Goal: Task Accomplishment & Management: Manage account settings

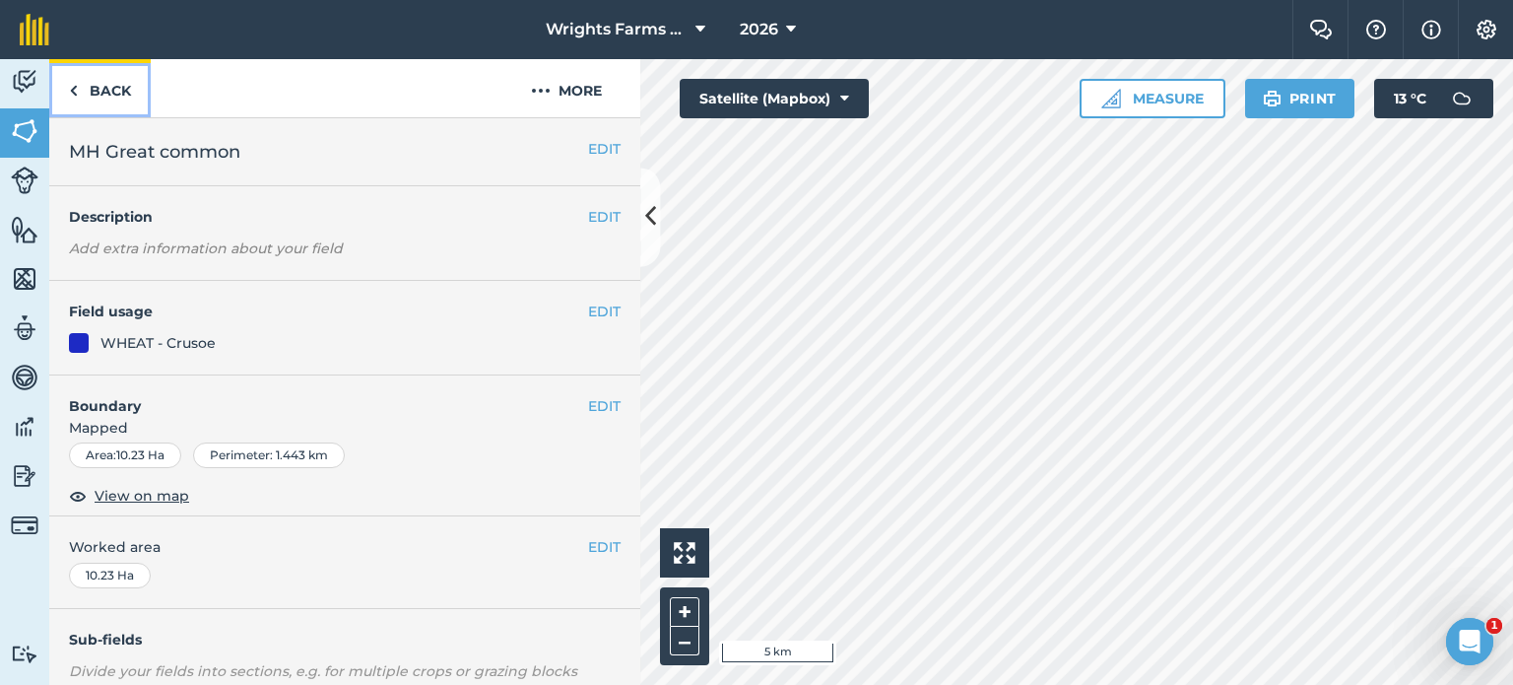
click at [90, 86] on link "Back" at bounding box center [99, 88] width 101 height 58
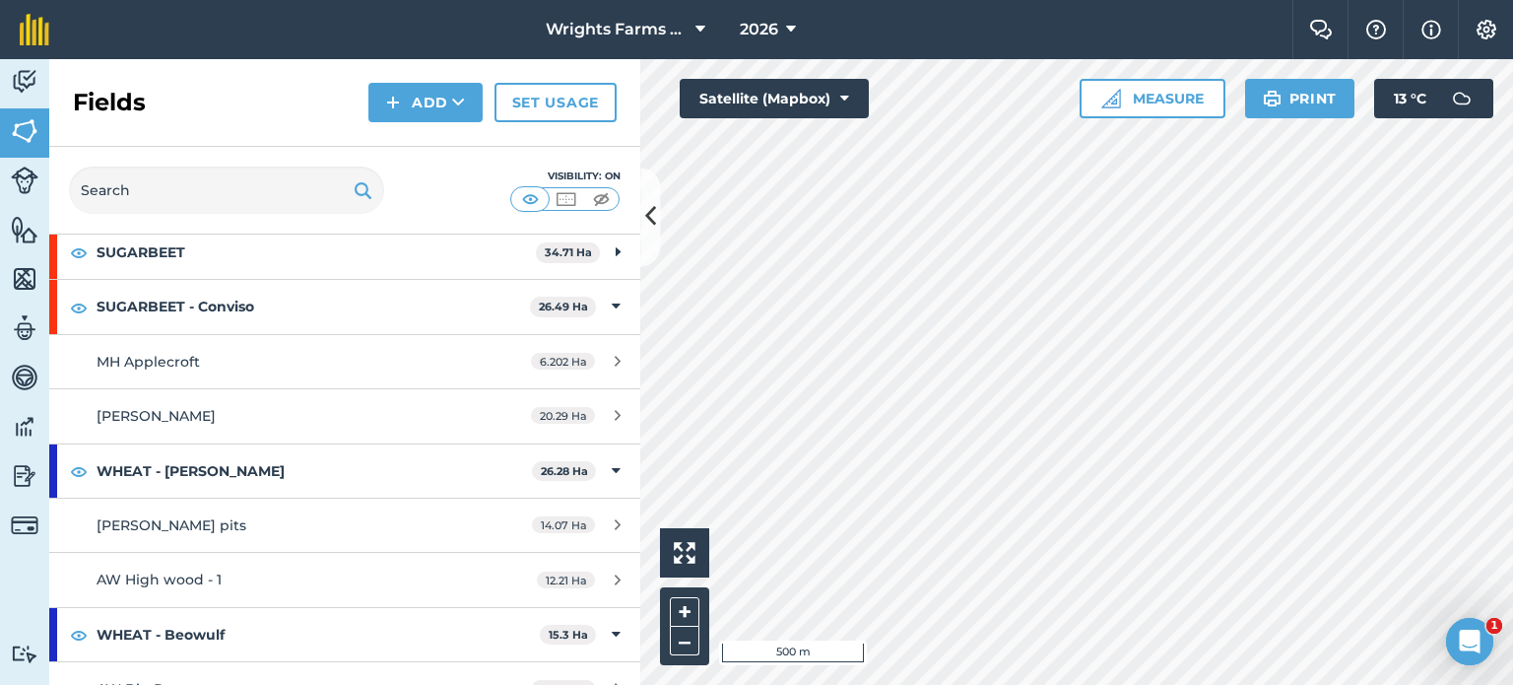
scroll to position [703, 0]
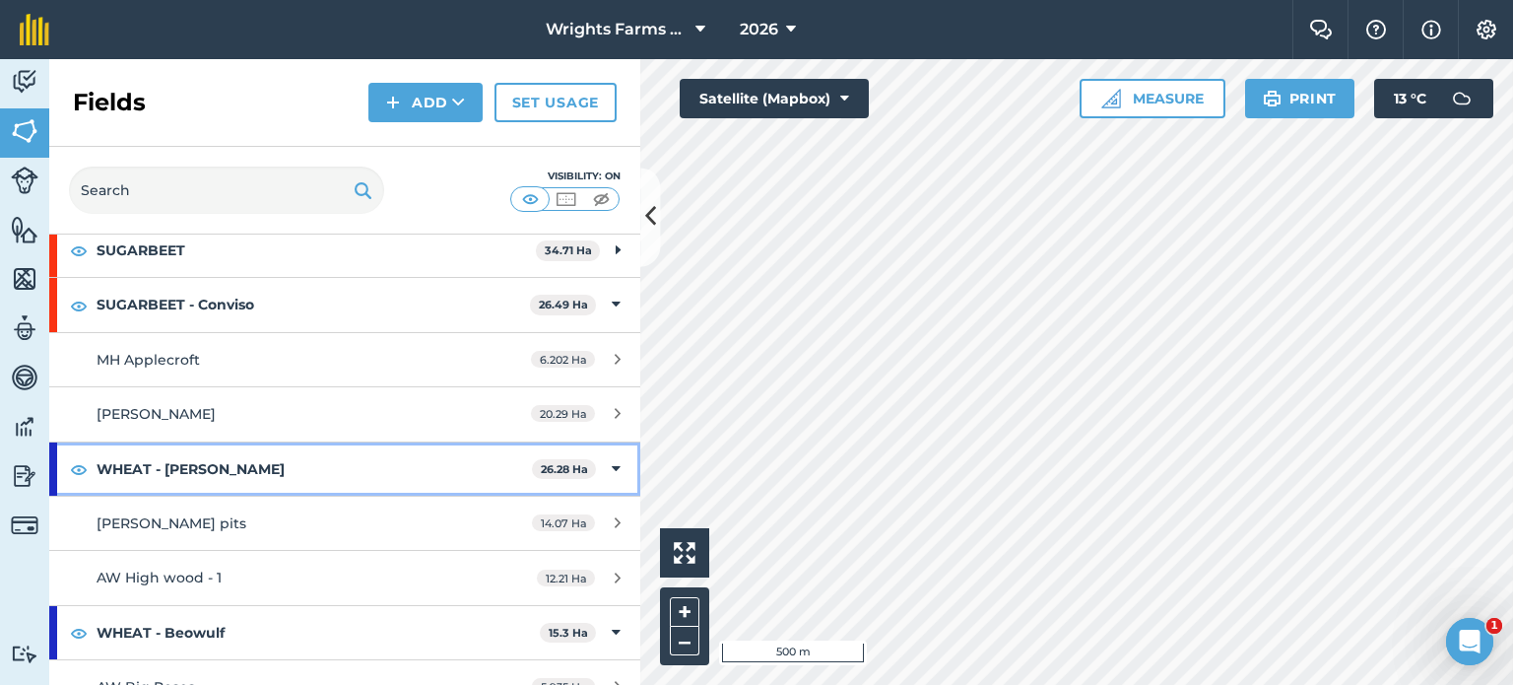
click at [612, 465] on icon at bounding box center [616, 469] width 9 height 22
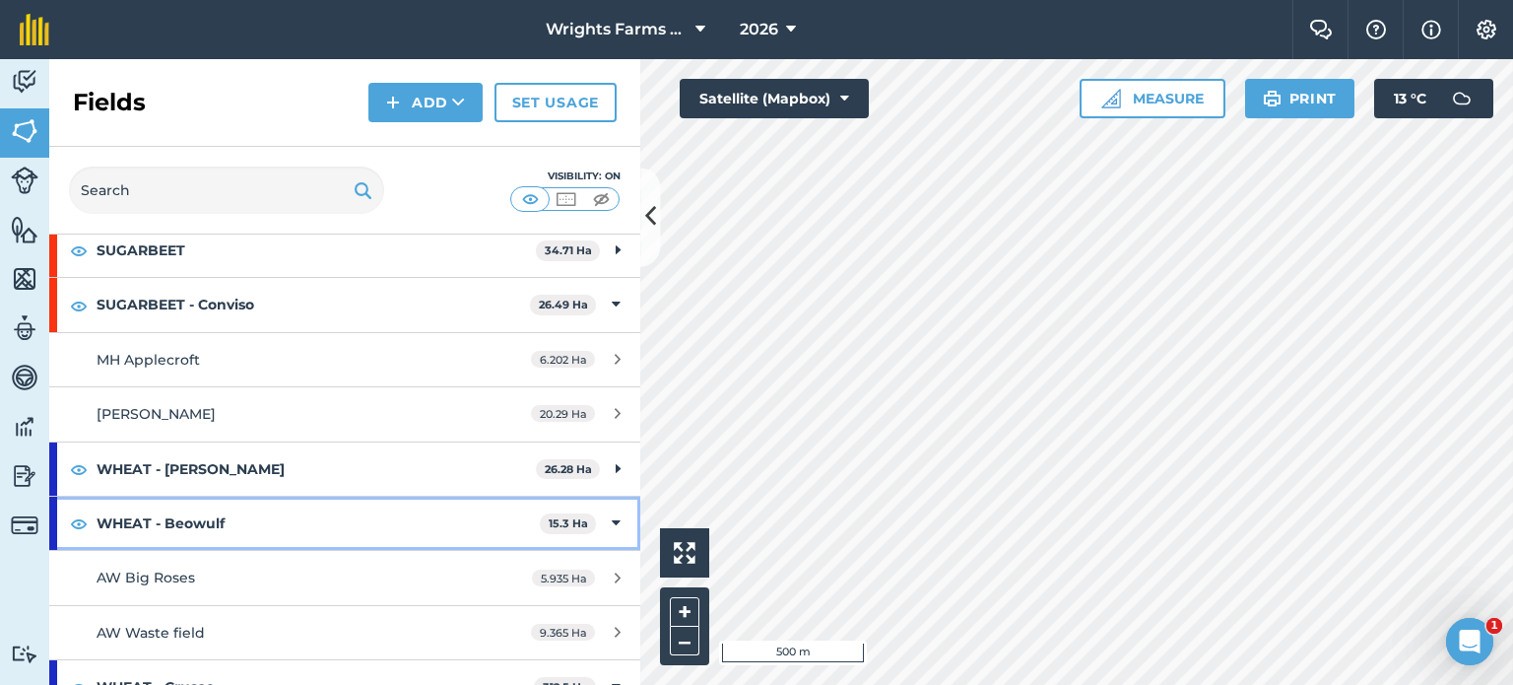
click at [612, 517] on icon at bounding box center [616, 523] width 9 height 22
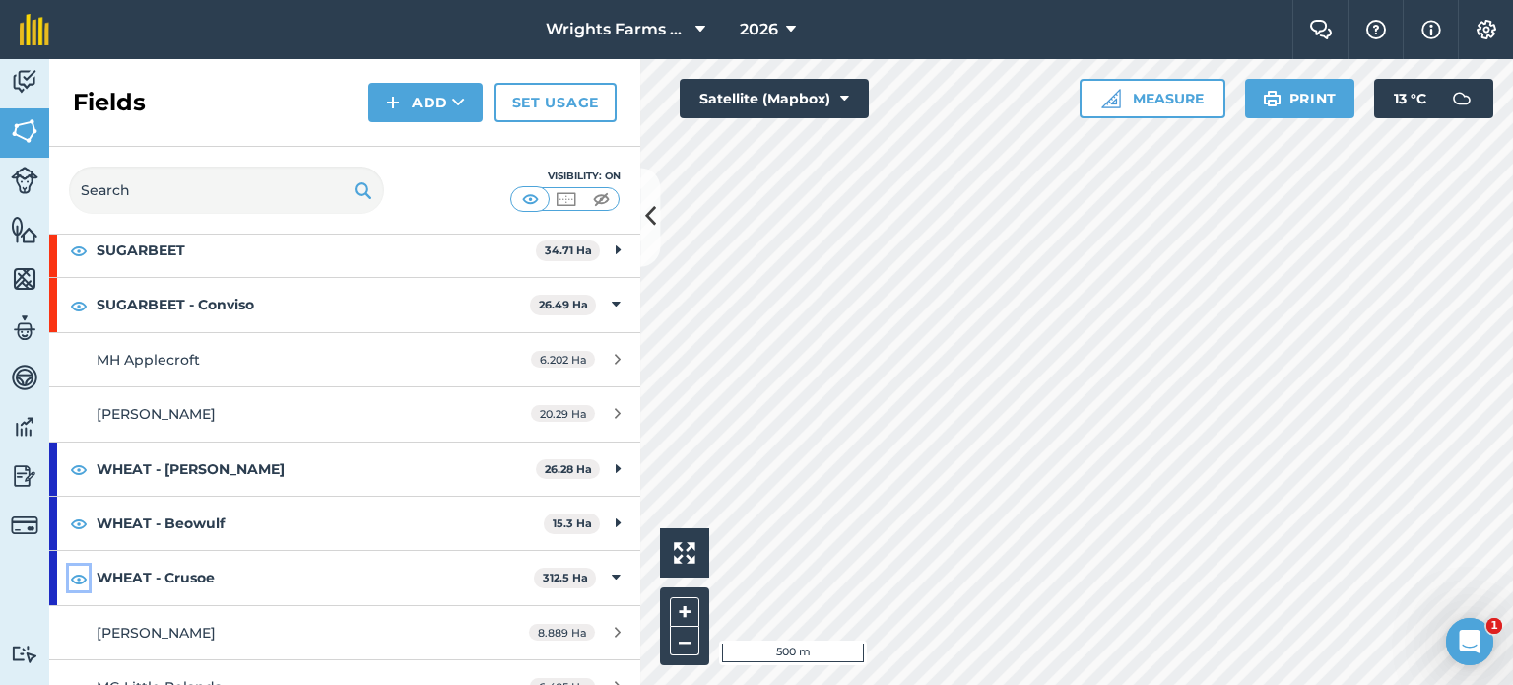
click at [75, 576] on img at bounding box center [79, 578] width 18 height 24
click at [651, 220] on icon at bounding box center [650, 217] width 11 height 34
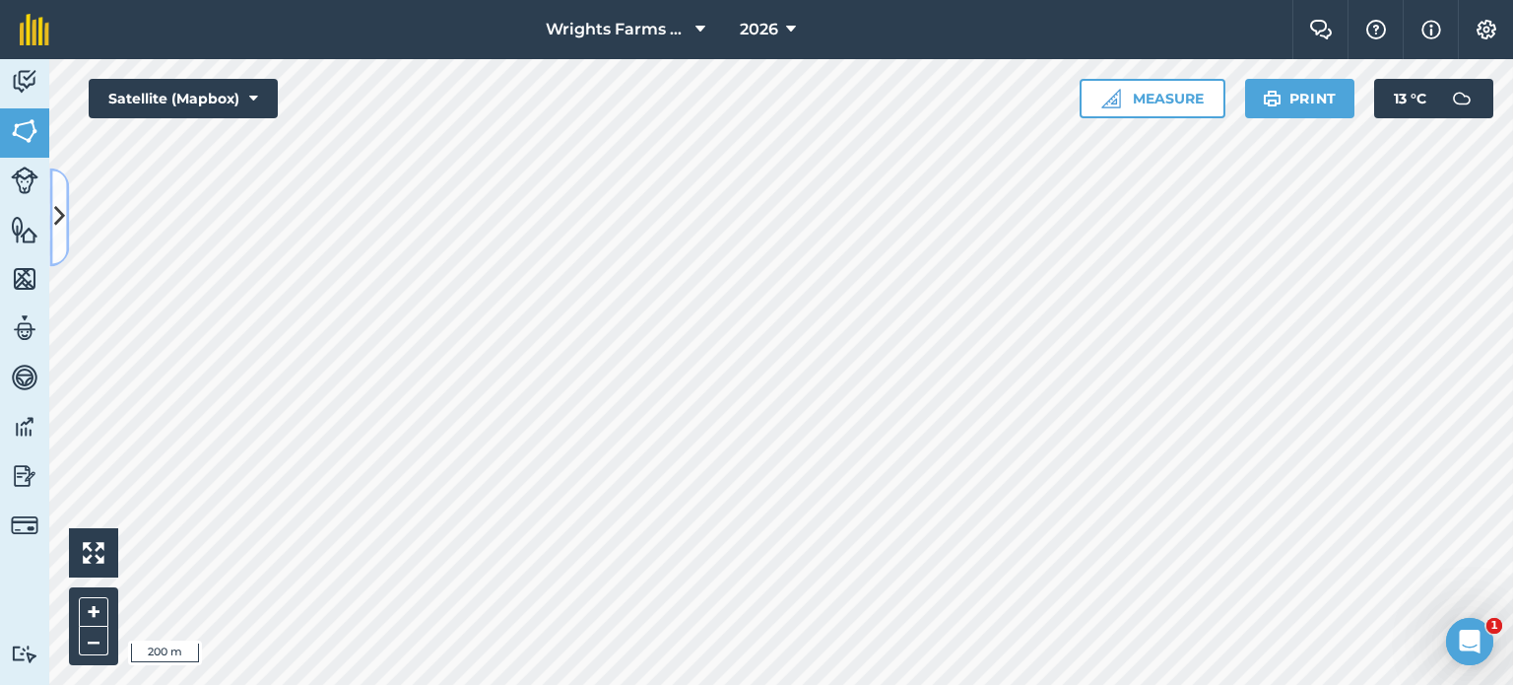
click at [59, 247] on button at bounding box center [59, 216] width 20 height 99
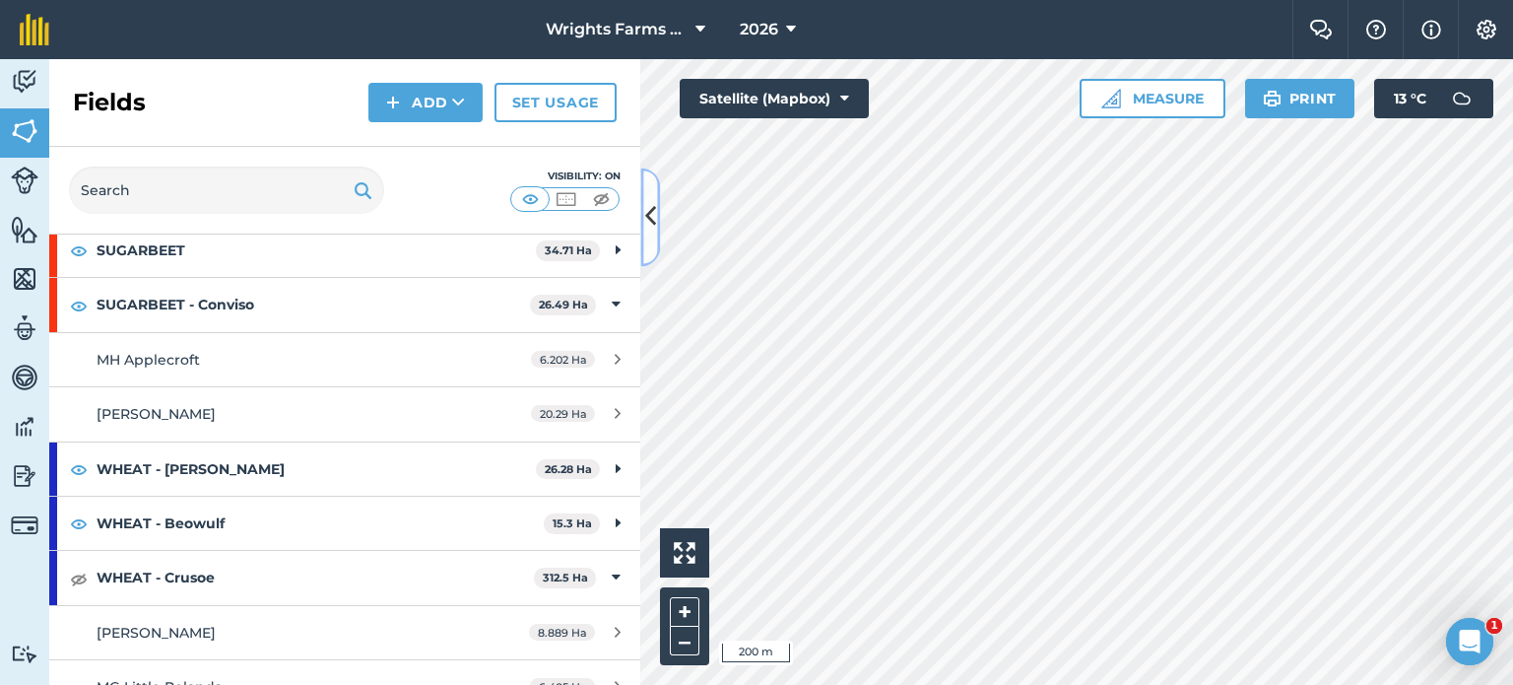
click at [650, 218] on icon at bounding box center [650, 217] width 11 height 34
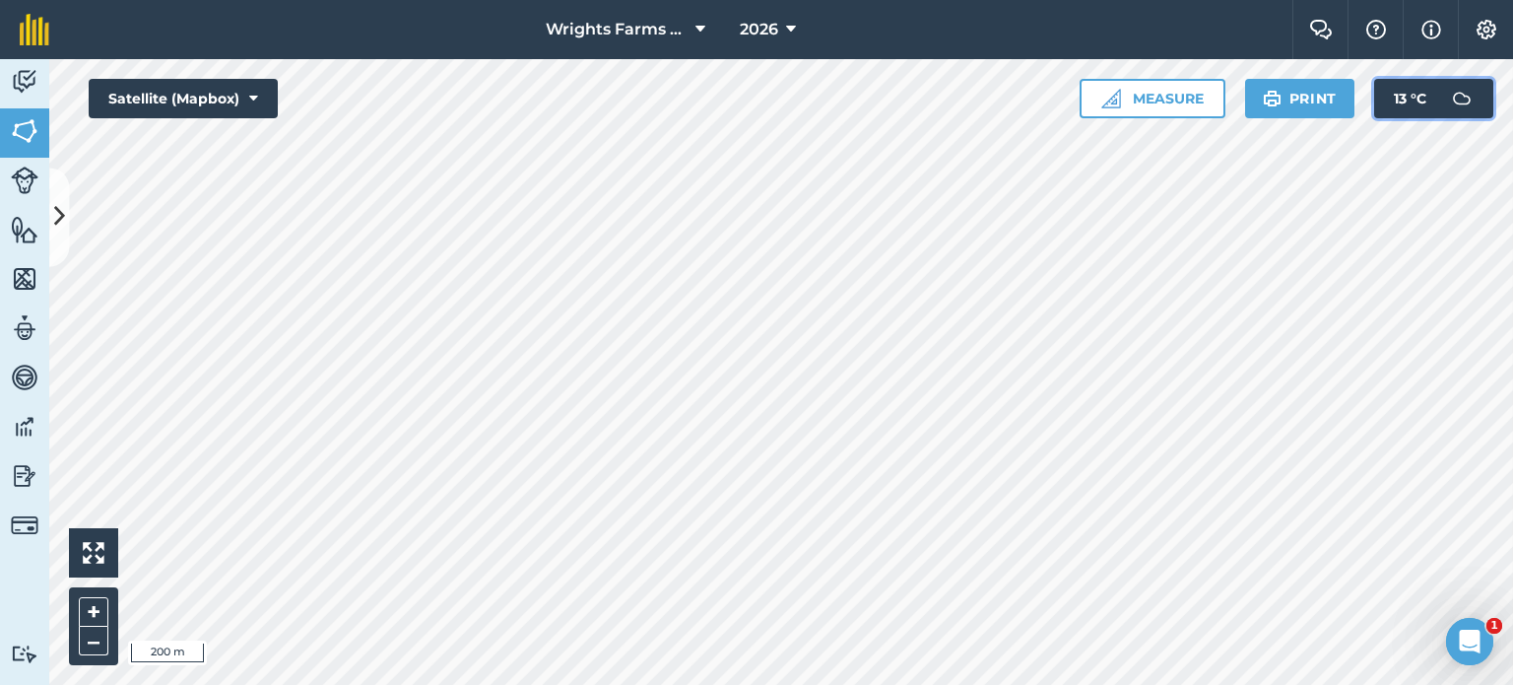
click at [1438, 101] on button "13 ° C" at bounding box center [1433, 98] width 119 height 39
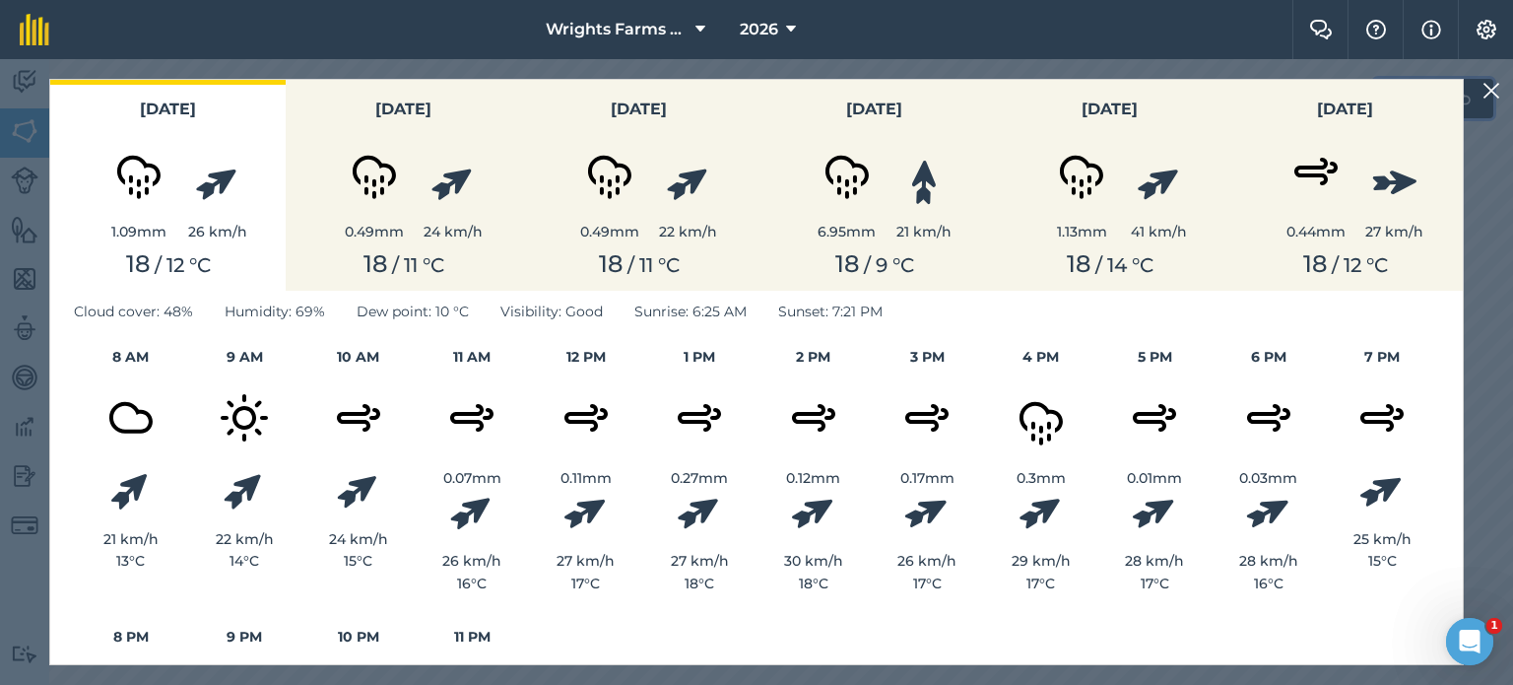
scroll to position [0, 0]
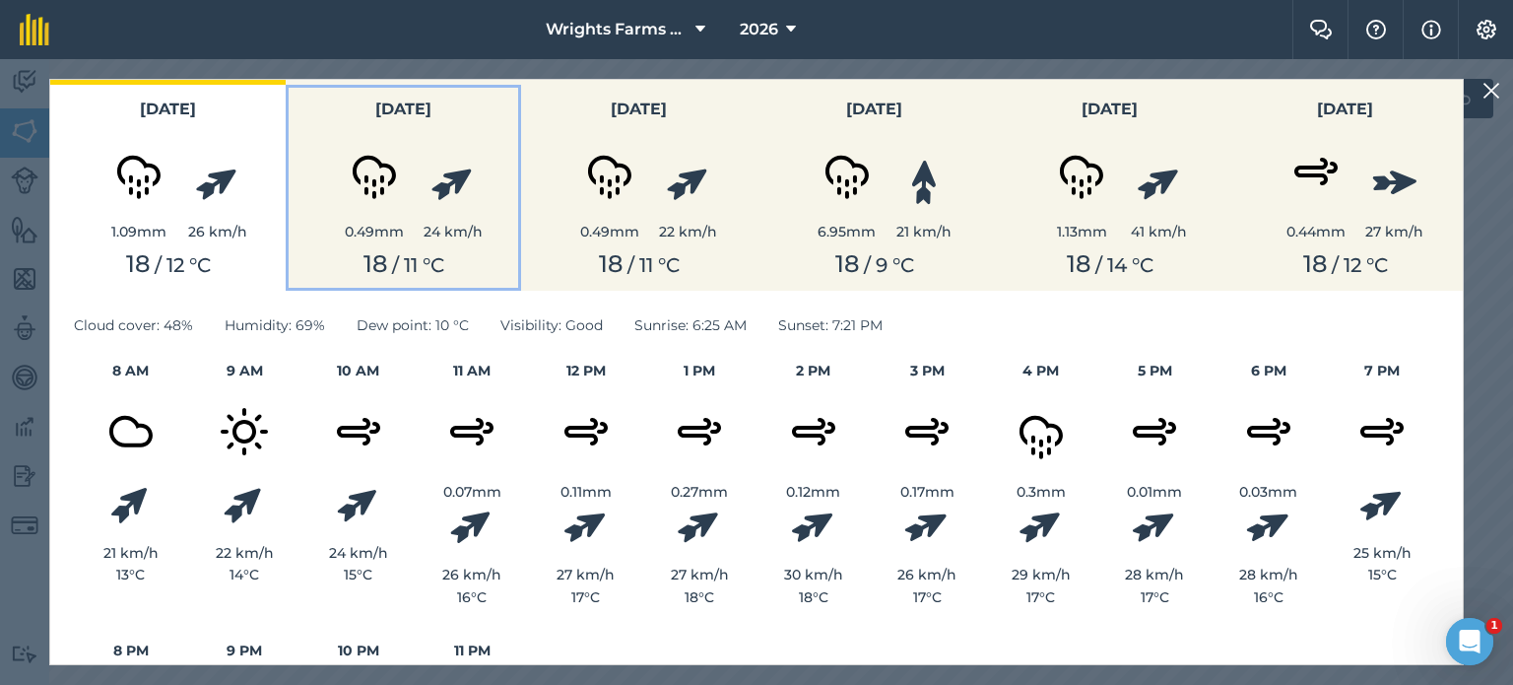
click at [366, 174] on img at bounding box center [374, 171] width 99 height 99
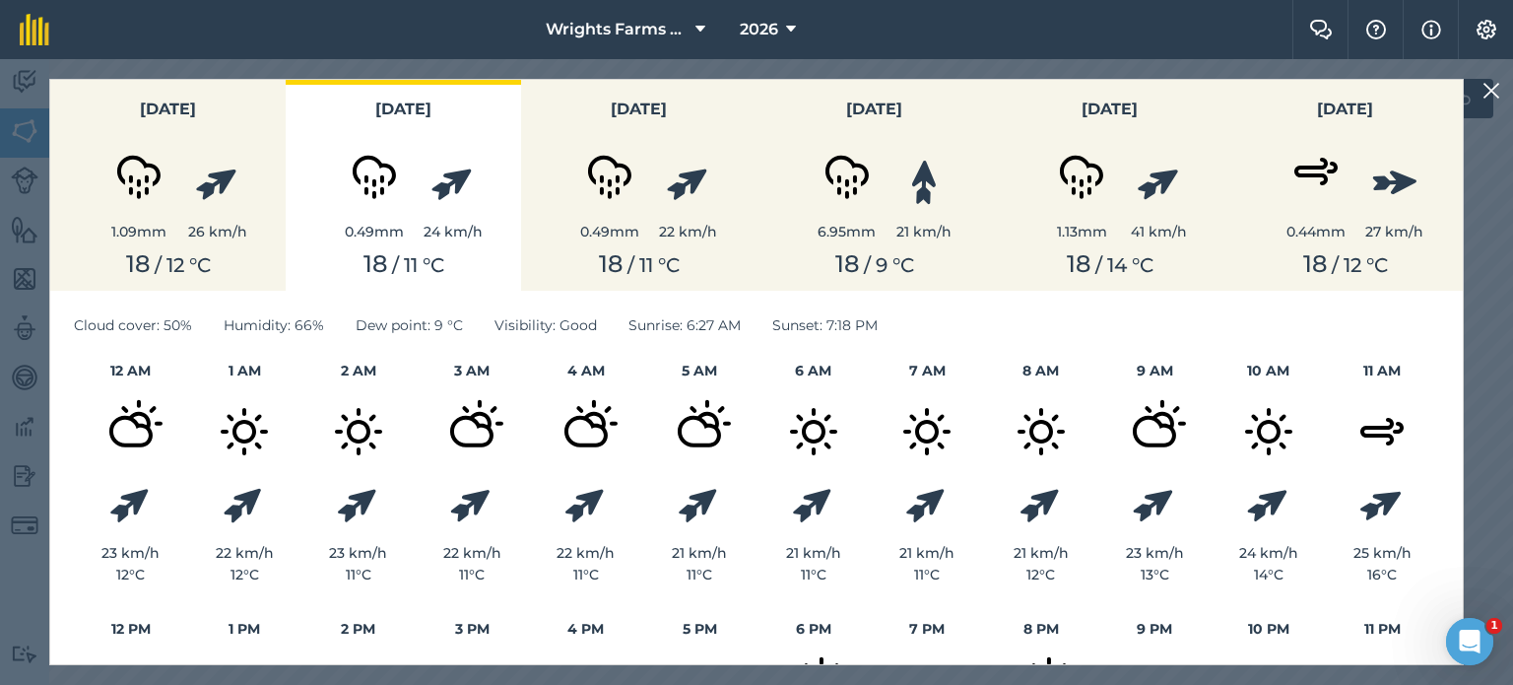
click at [1494, 93] on img at bounding box center [1492, 91] width 18 height 24
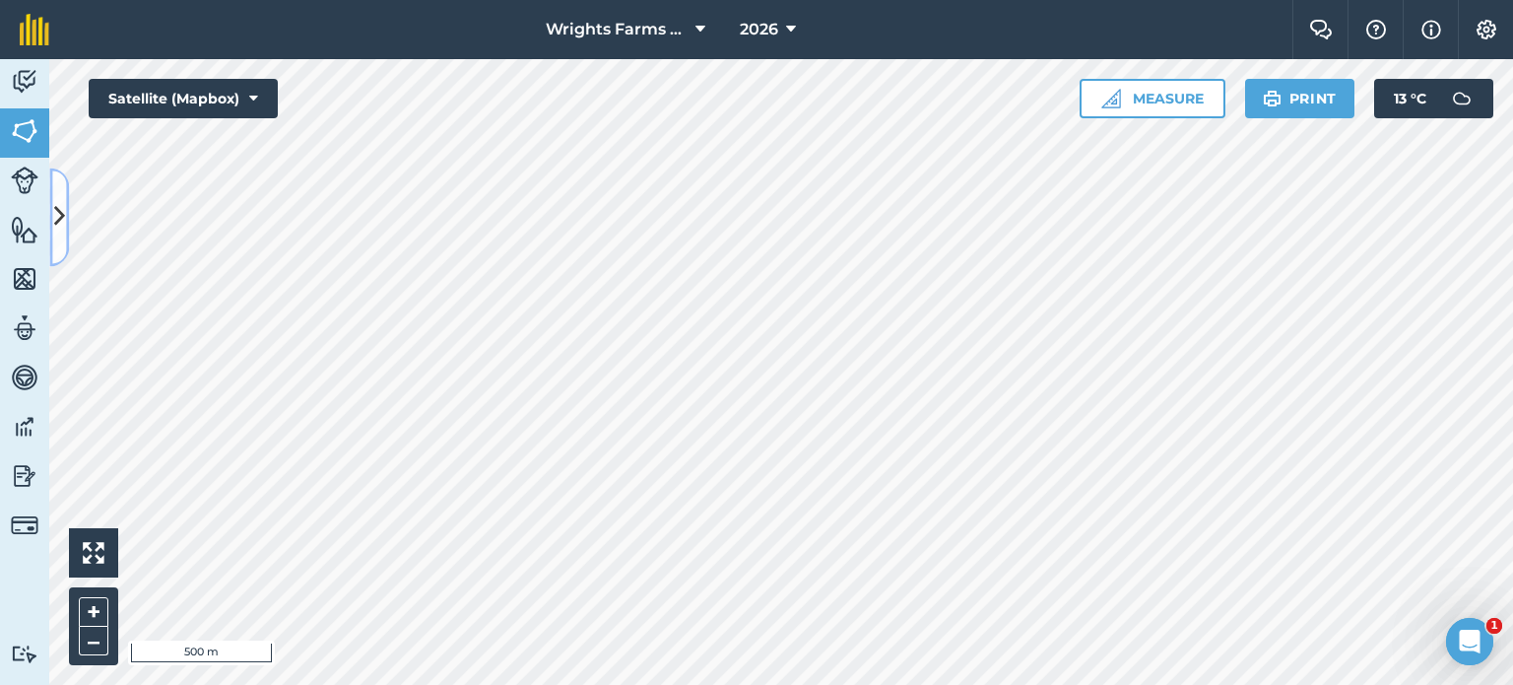
click at [63, 216] on icon at bounding box center [59, 217] width 11 height 34
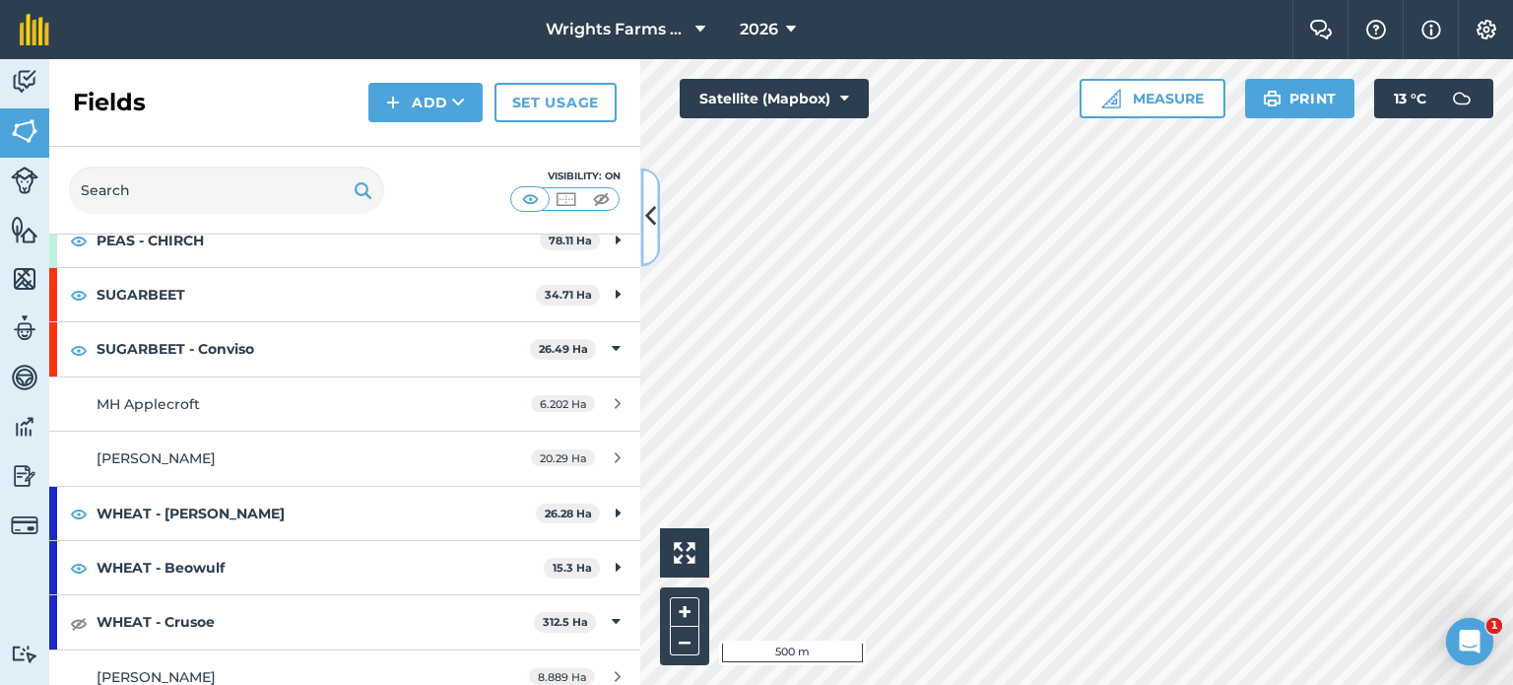
scroll to position [657, 0]
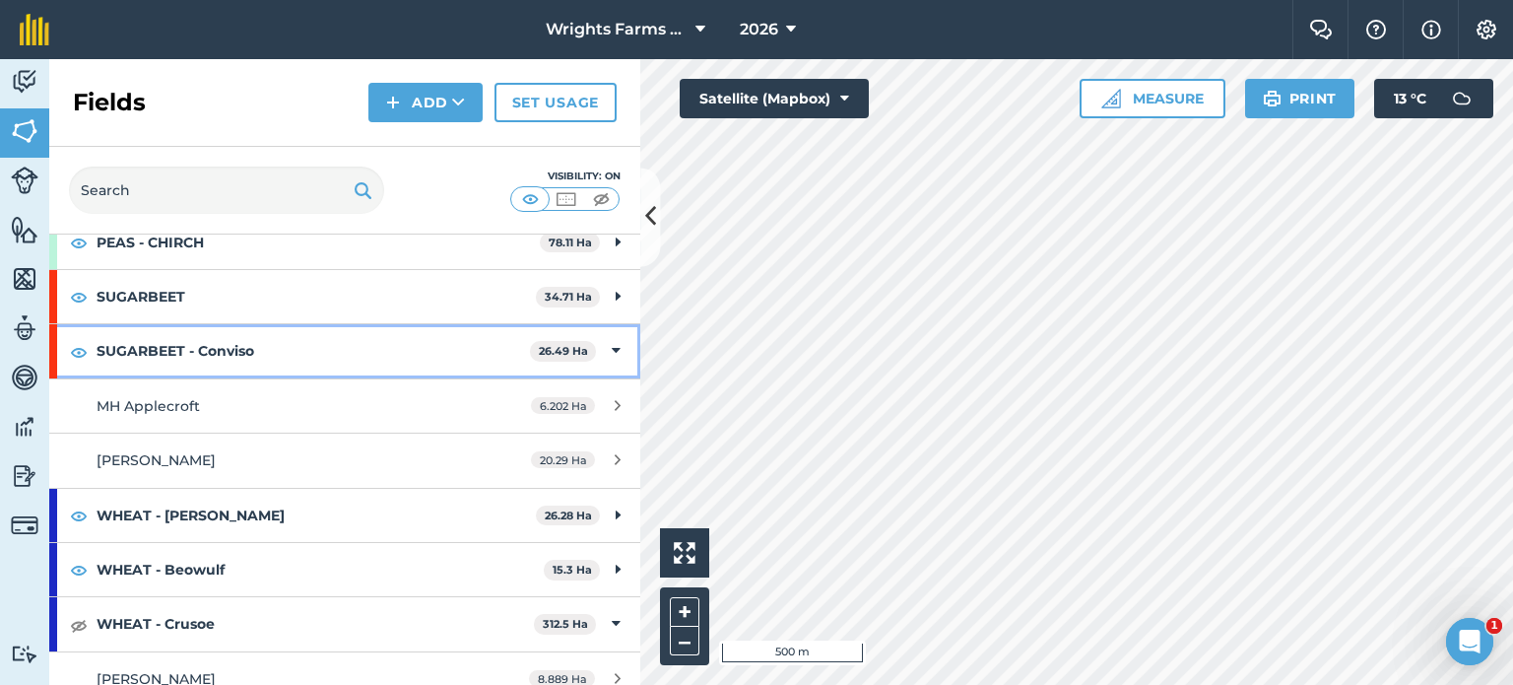
click at [612, 340] on icon at bounding box center [616, 351] width 9 height 22
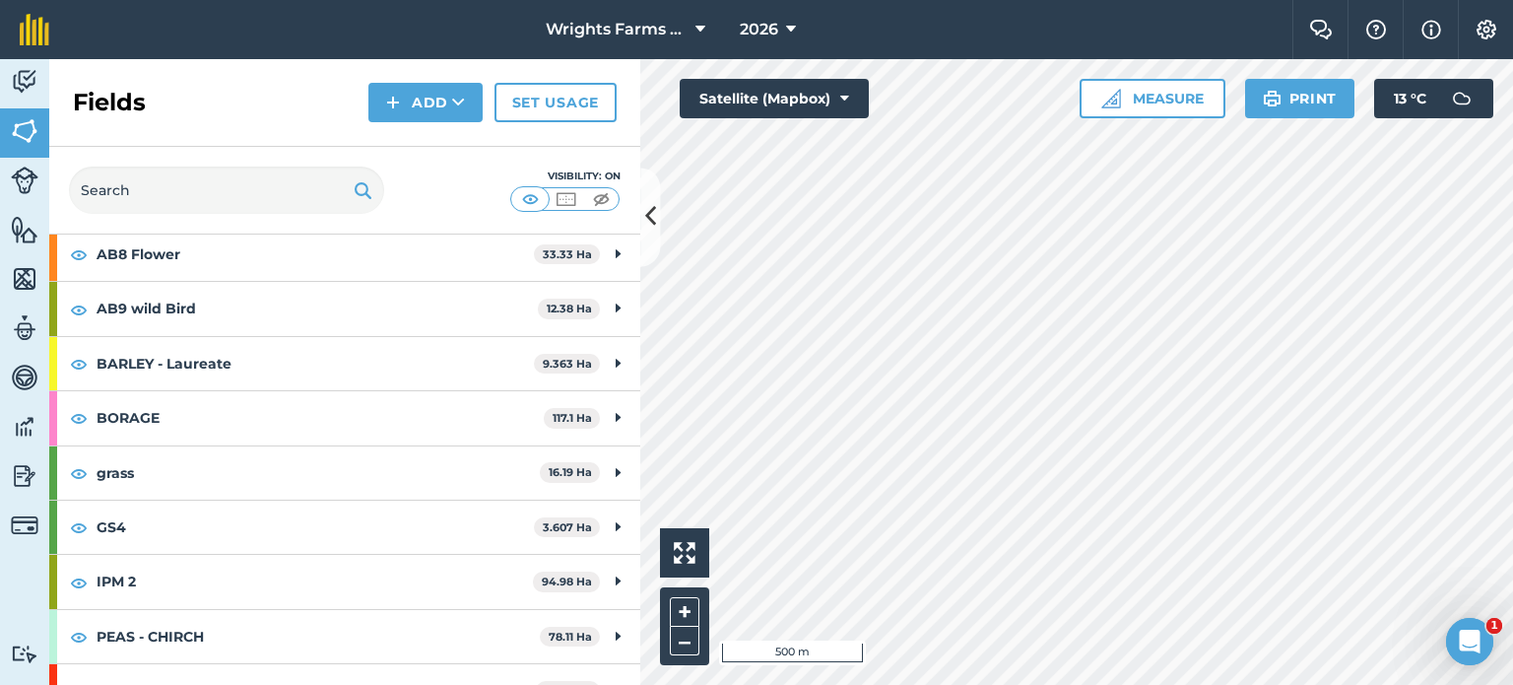
scroll to position [321, 0]
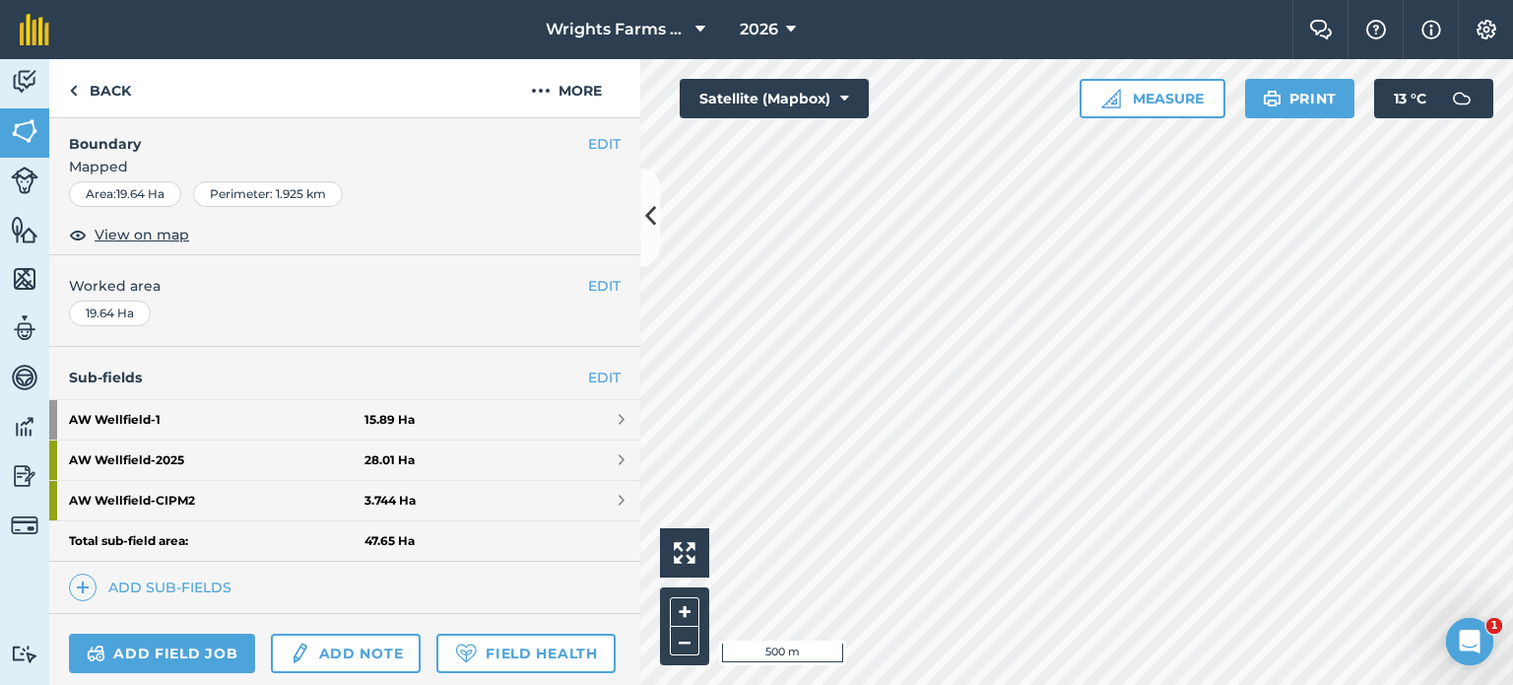
scroll to position [258, 0]
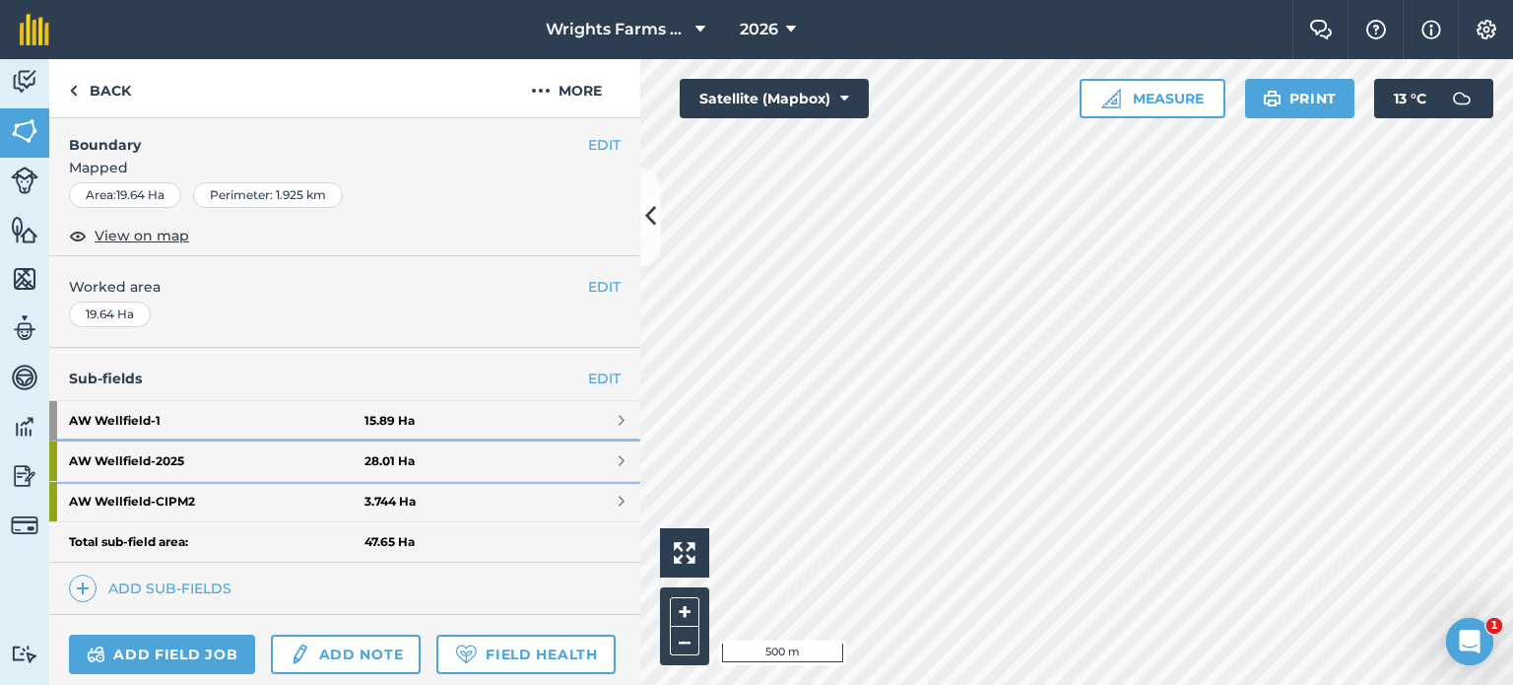
click at [600, 454] on link "AW Wellfield - 2025 28.01 Ha" at bounding box center [344, 460] width 591 height 39
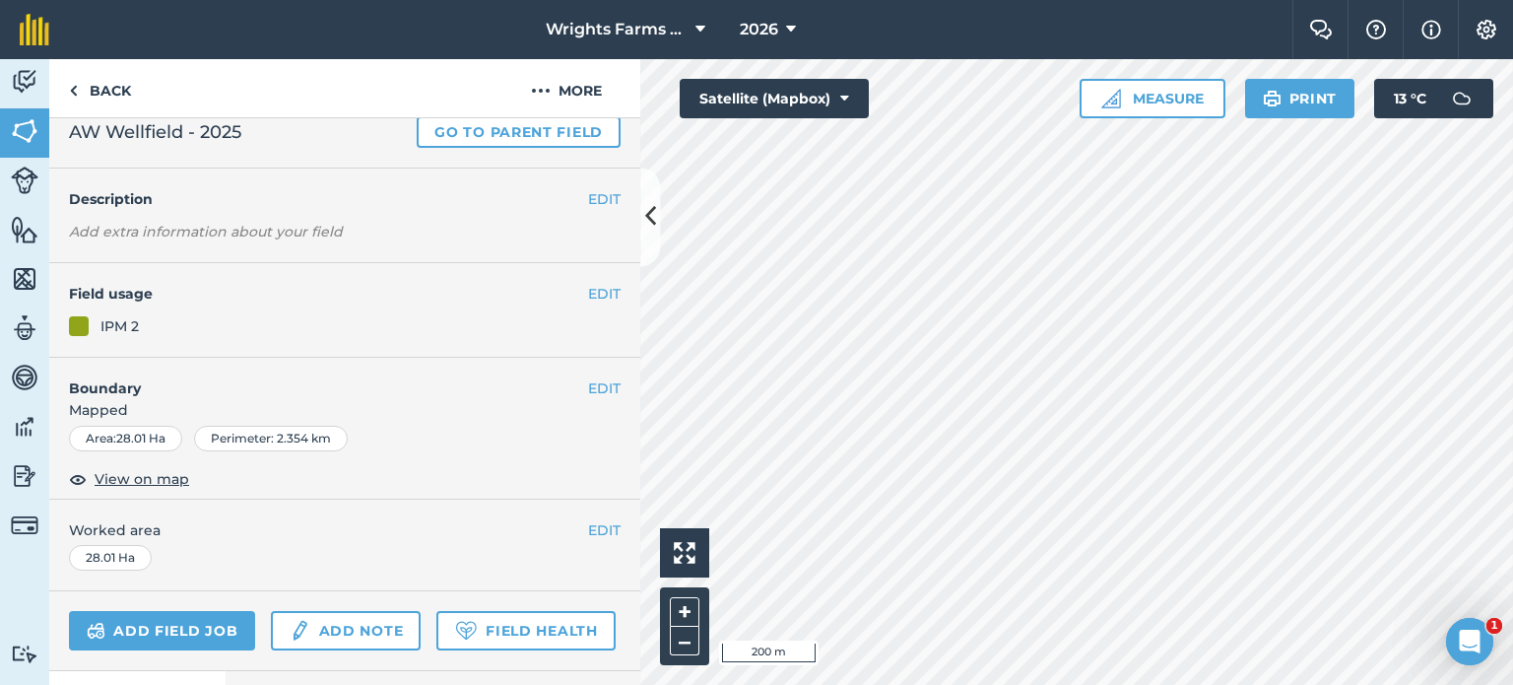
scroll to position [4, 0]
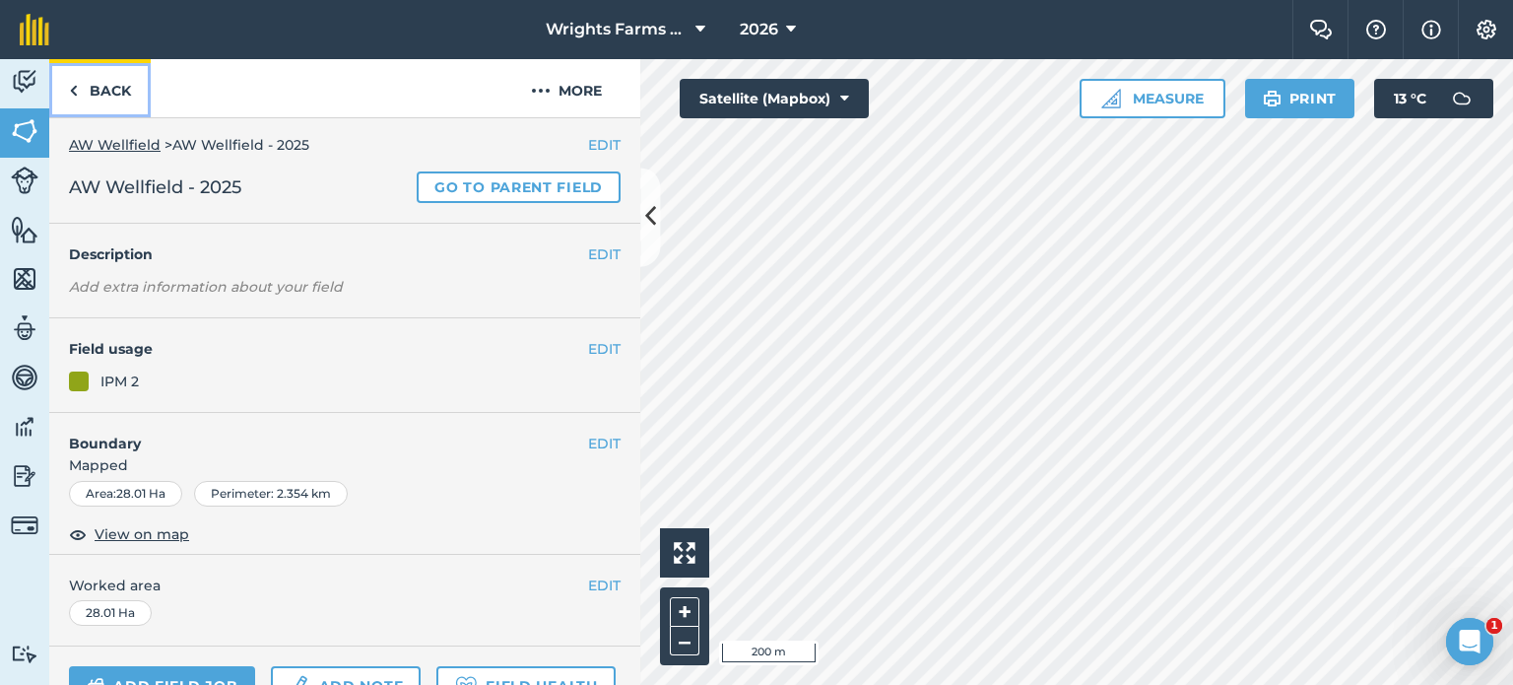
click at [133, 85] on link "Back" at bounding box center [99, 88] width 101 height 58
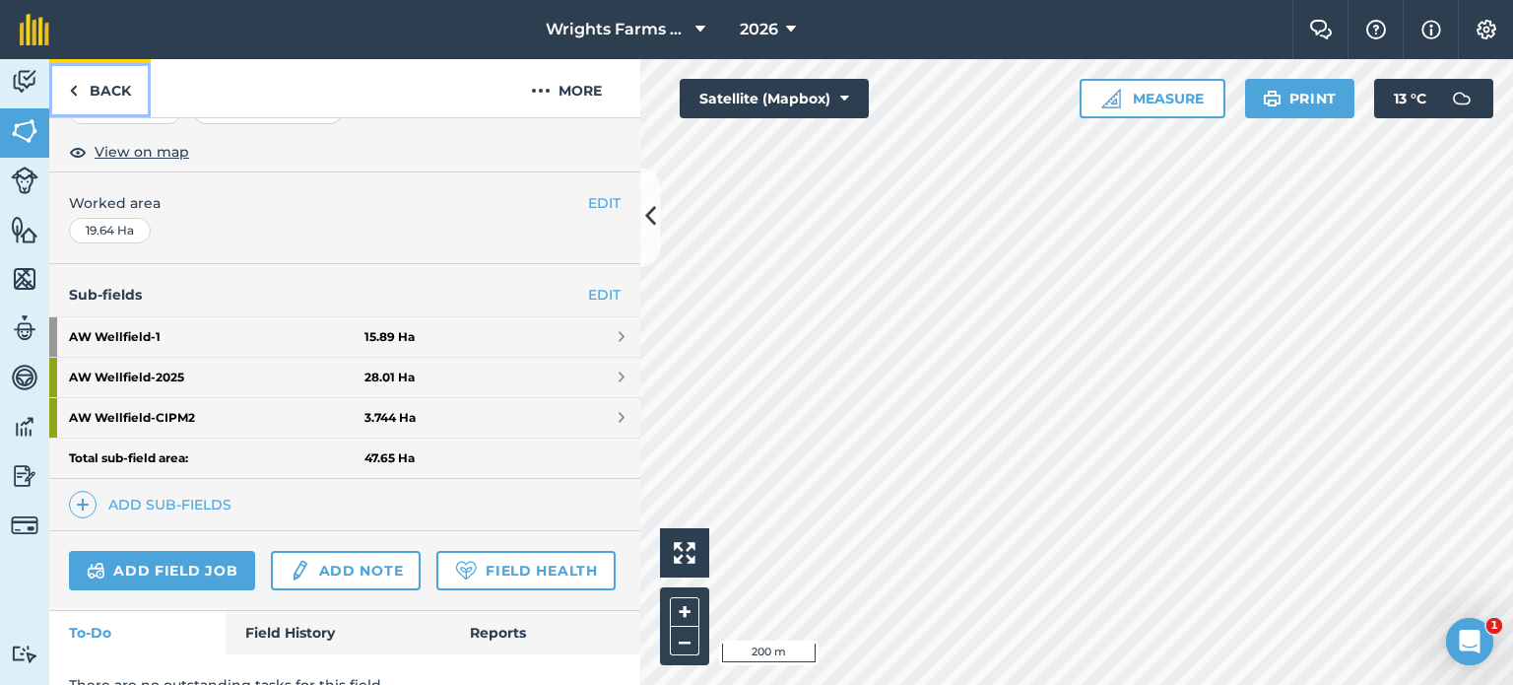
scroll to position [341, 0]
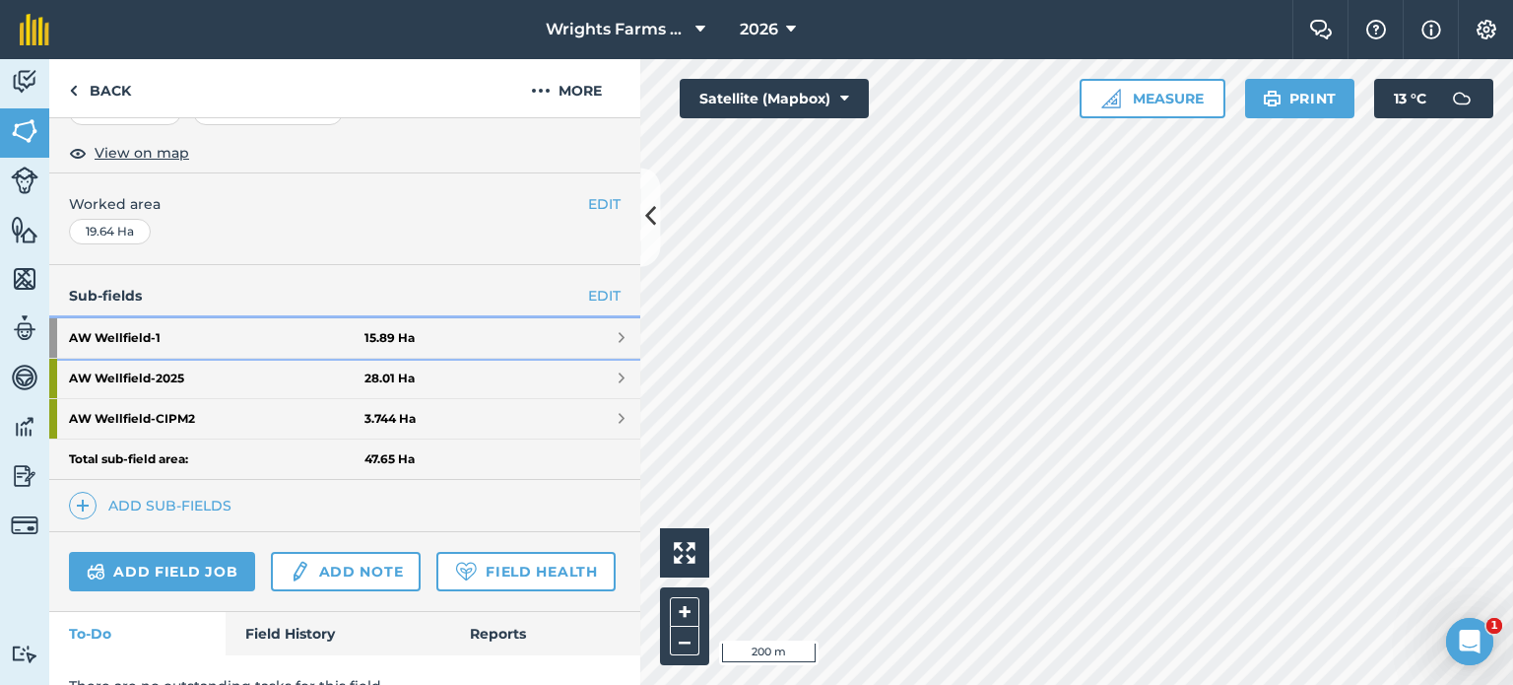
click at [619, 333] on span at bounding box center [622, 338] width 6 height 16
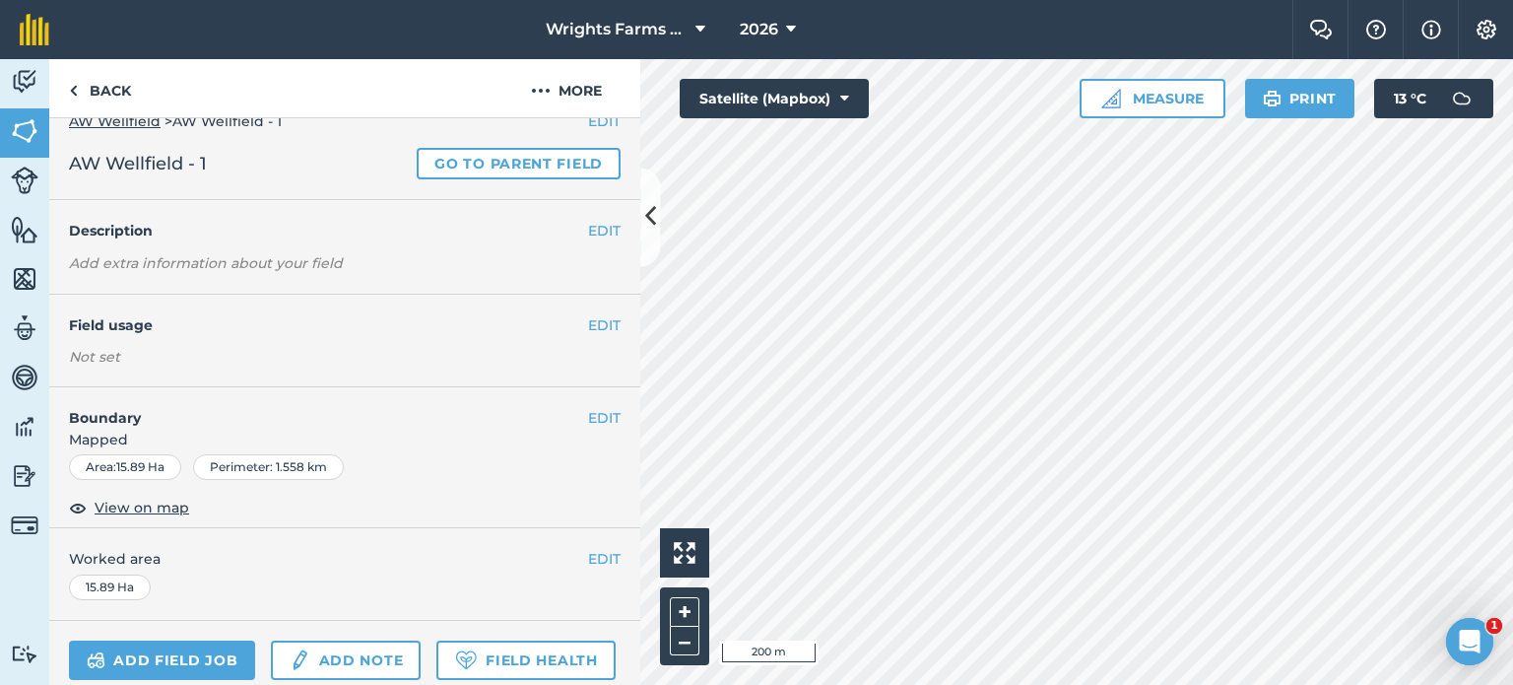
scroll to position [27, 0]
click at [588, 318] on button "EDIT" at bounding box center [604, 326] width 33 height 22
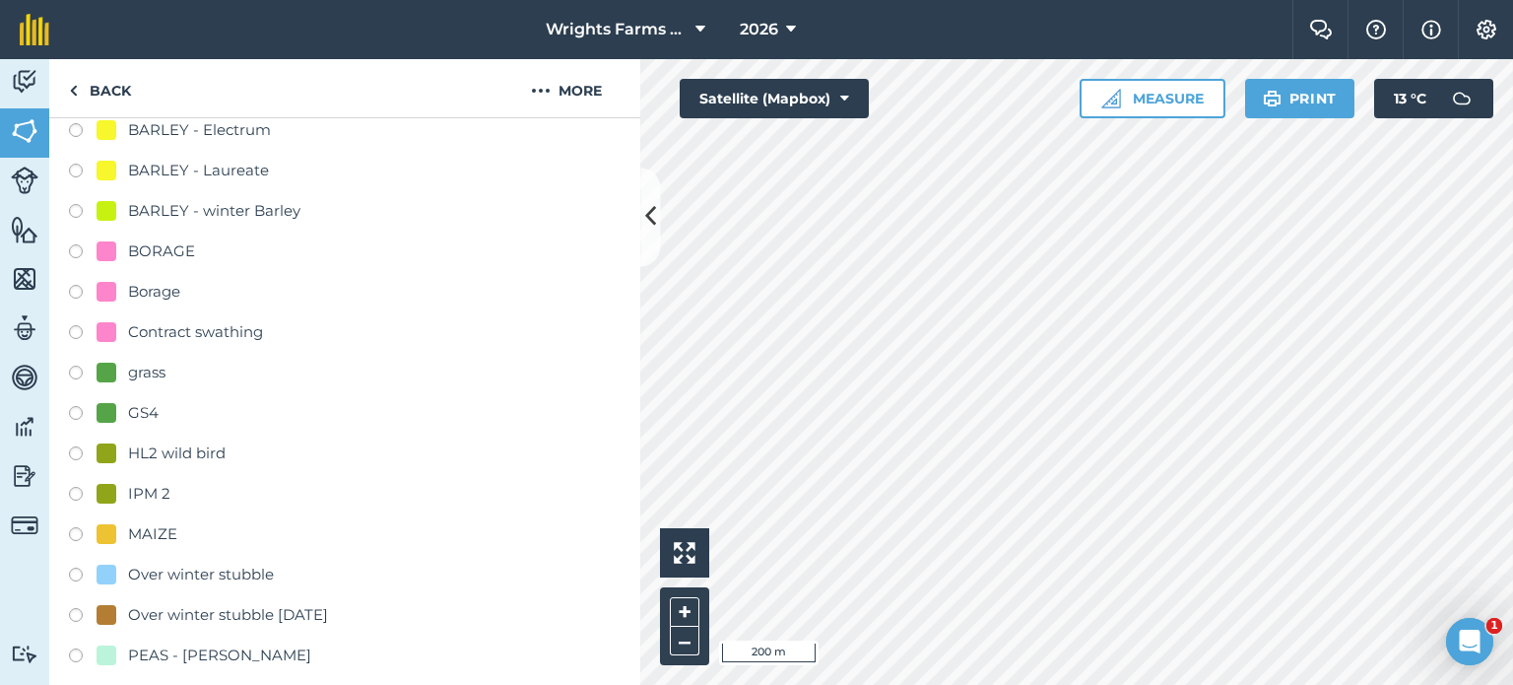
scroll to position [468, 0]
click at [79, 491] on label at bounding box center [83, 496] width 28 height 20
radio input "true"
radio input "false"
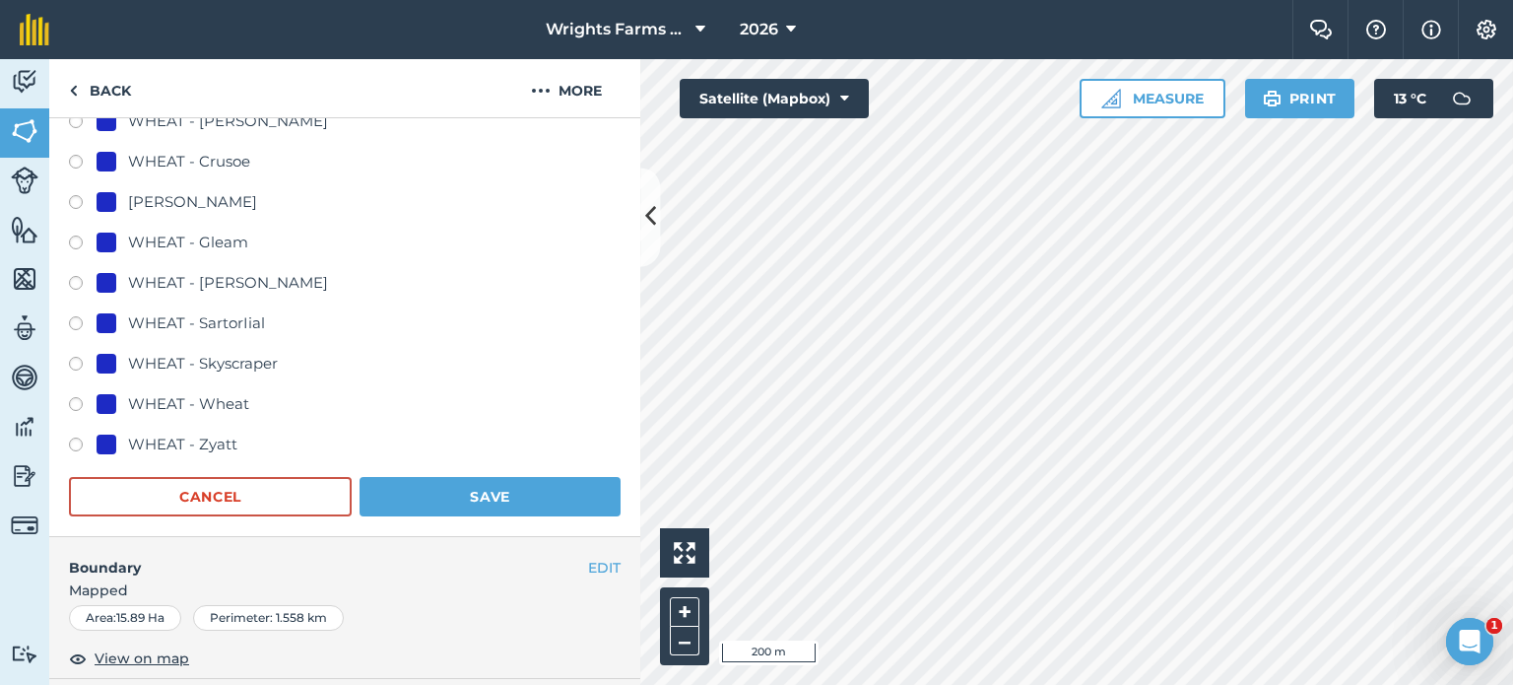
scroll to position [1367, 0]
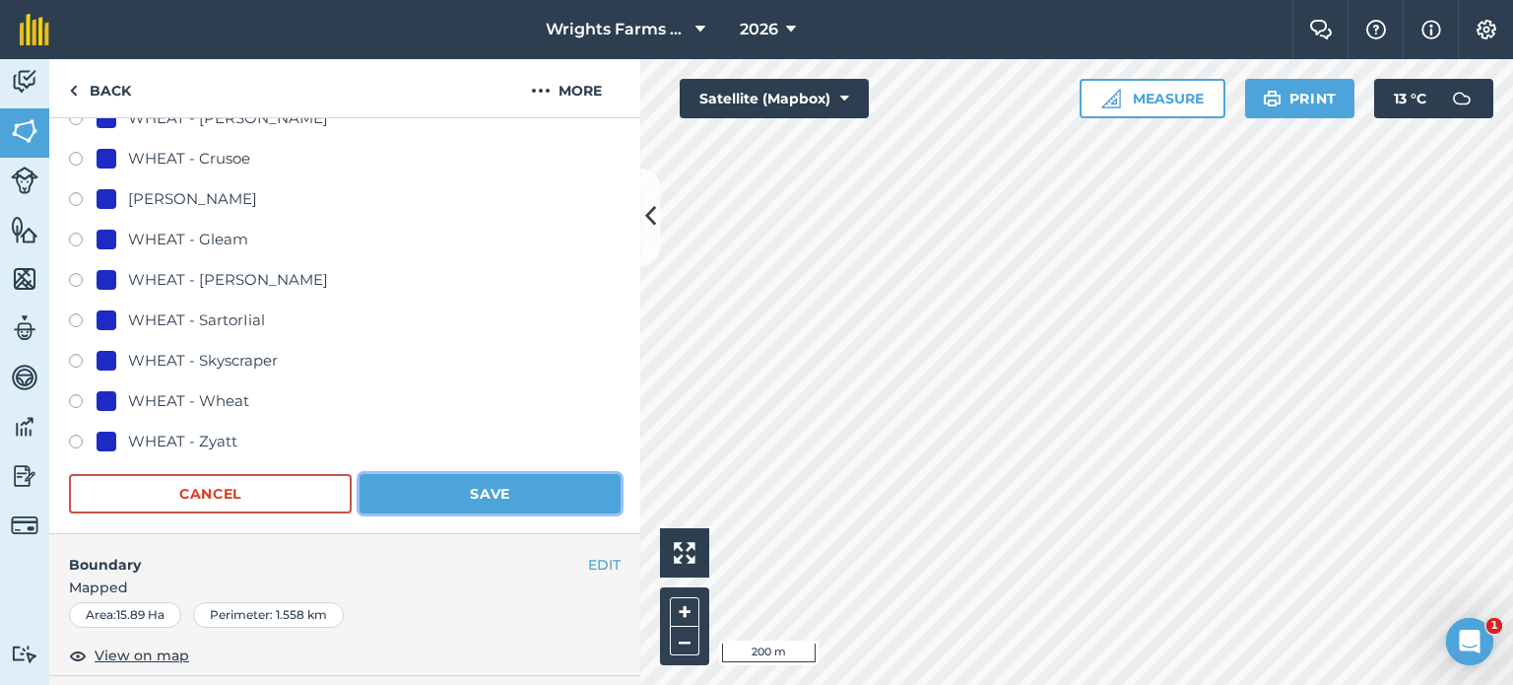
click at [453, 490] on button "Save" at bounding box center [490, 493] width 261 height 39
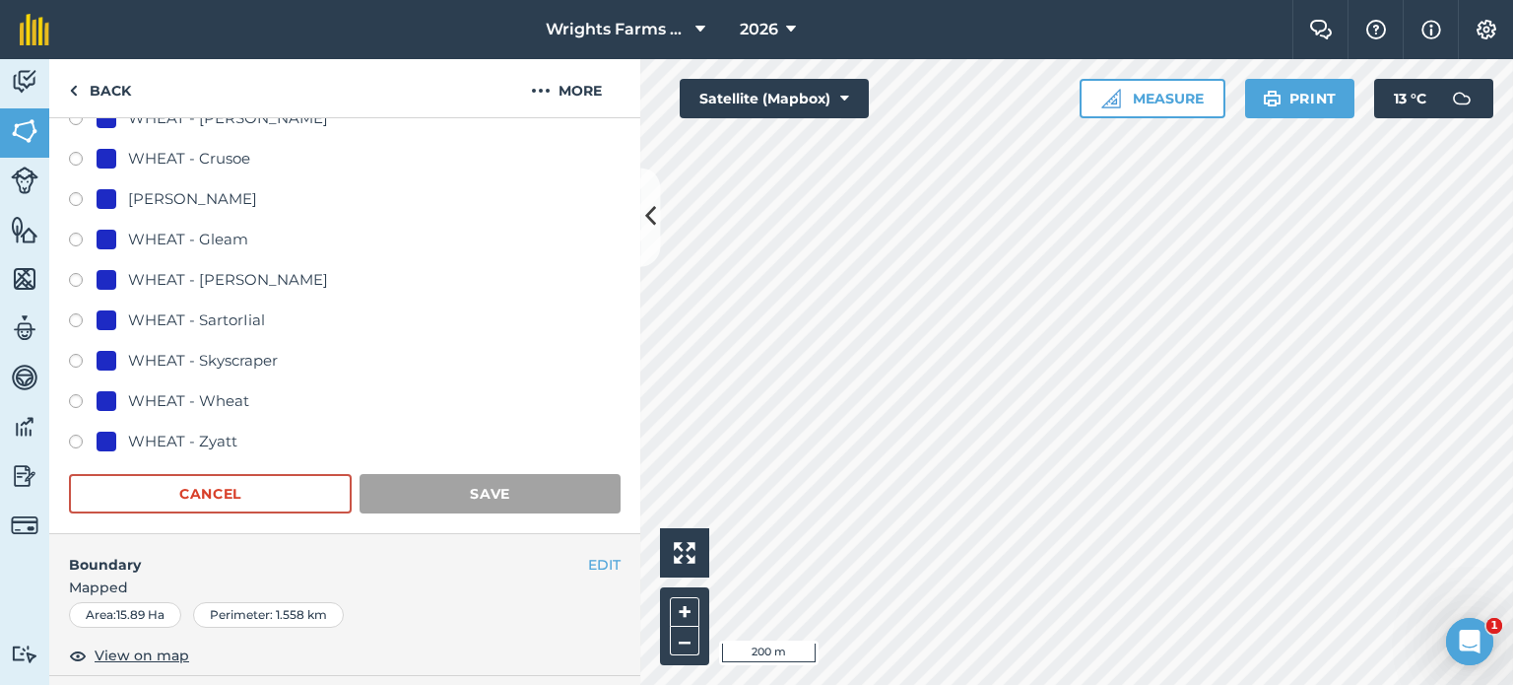
scroll to position [202, 0]
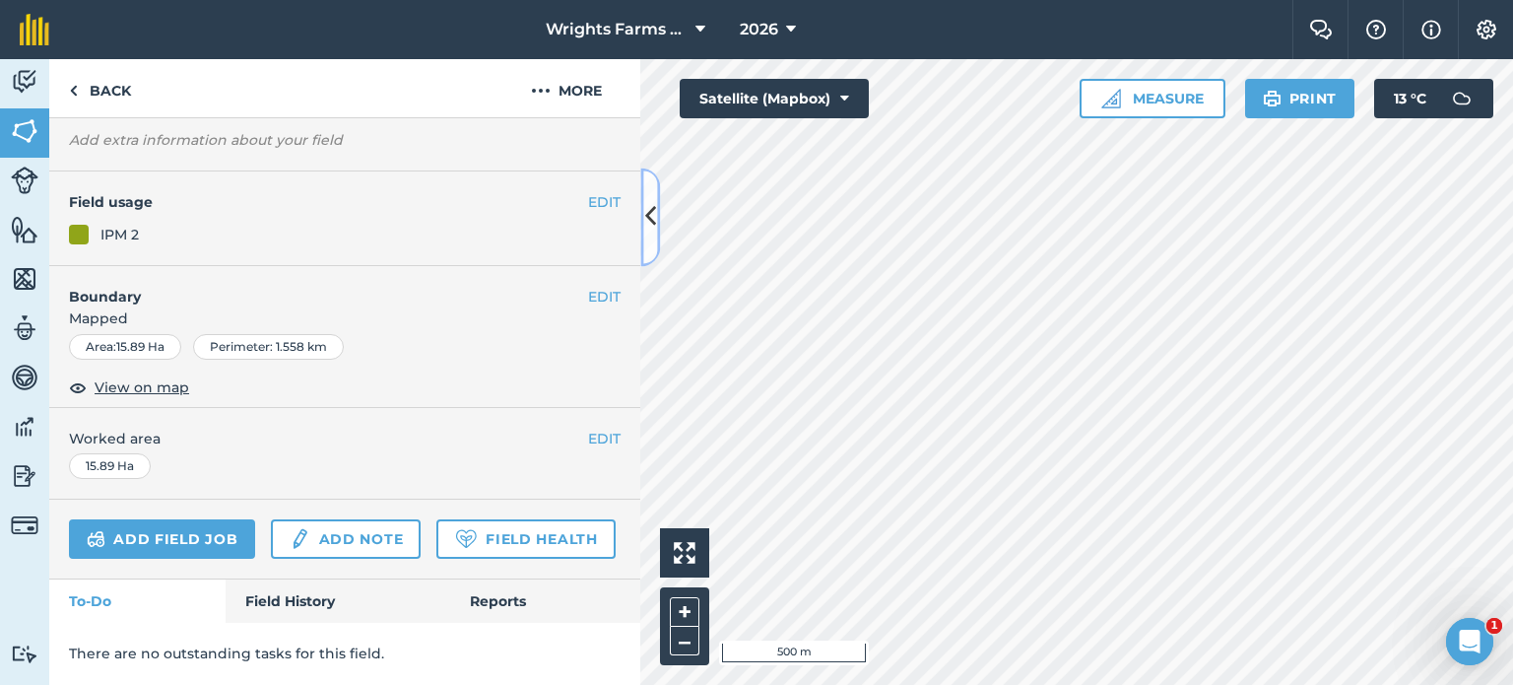
click at [652, 231] on icon at bounding box center [650, 217] width 11 height 34
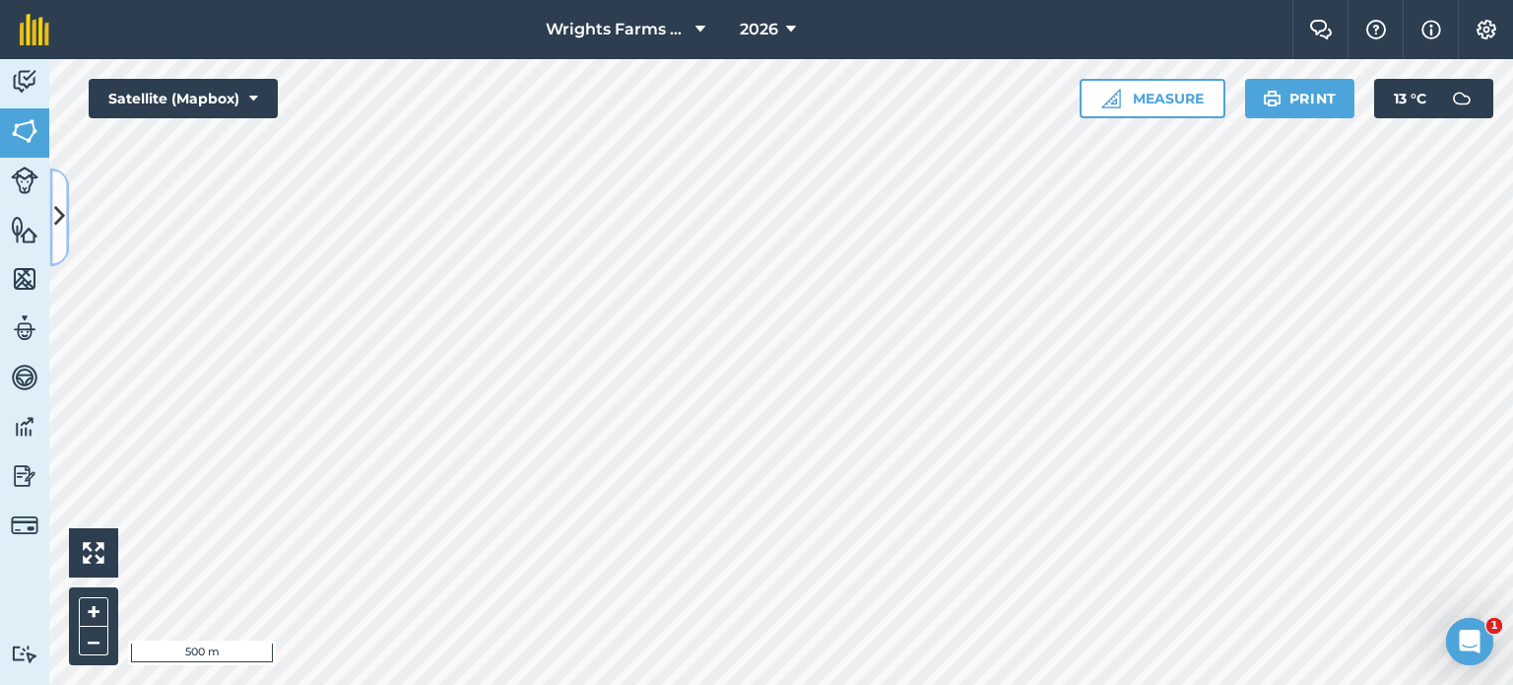
click at [54, 212] on icon at bounding box center [59, 217] width 11 height 34
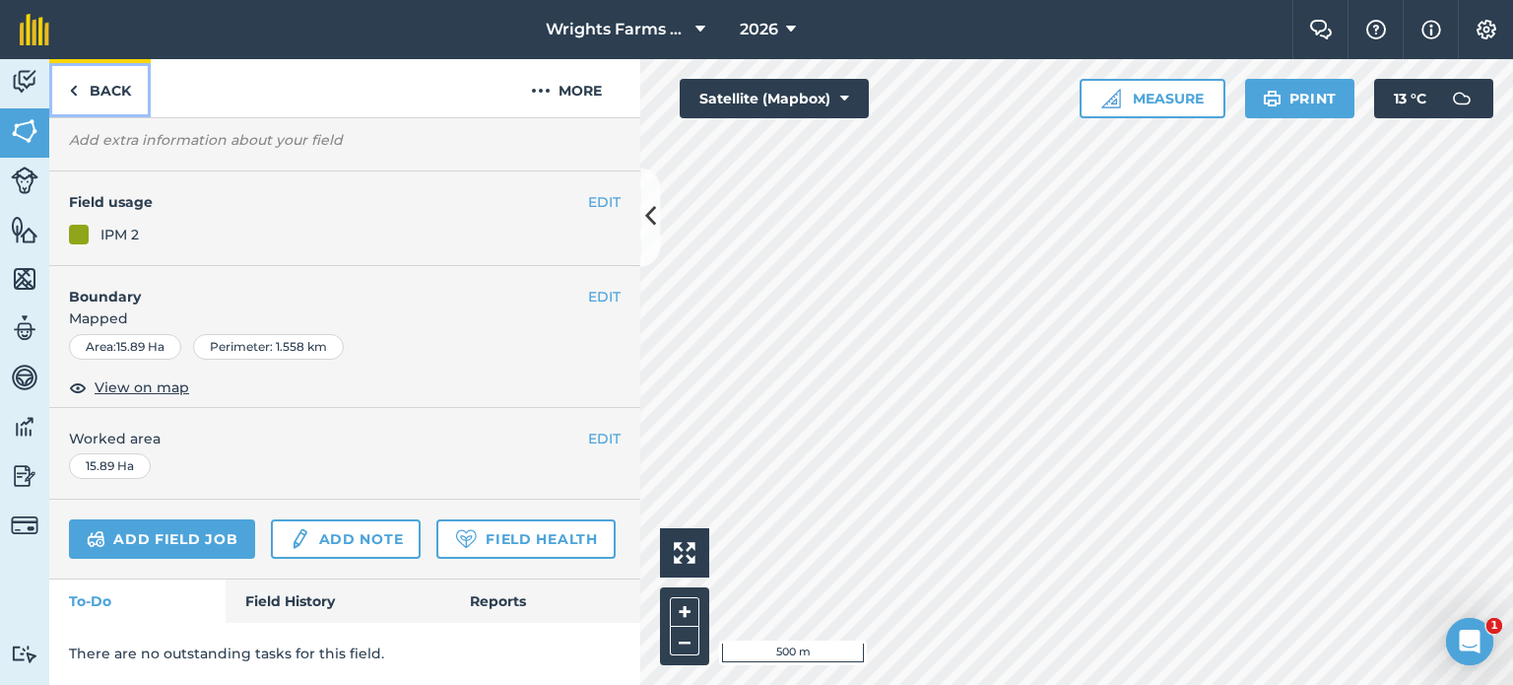
click at [109, 109] on link "Back" at bounding box center [99, 88] width 101 height 58
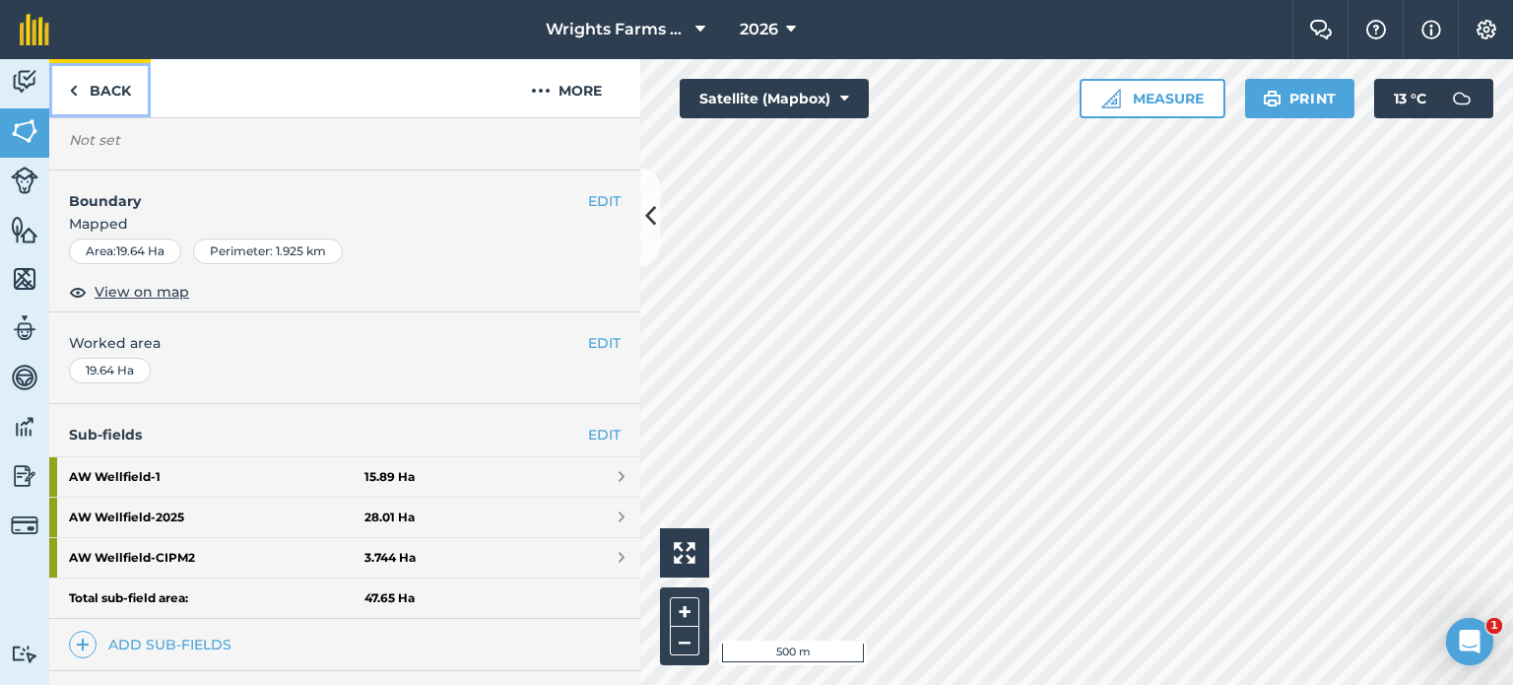
scroll to position [162, 0]
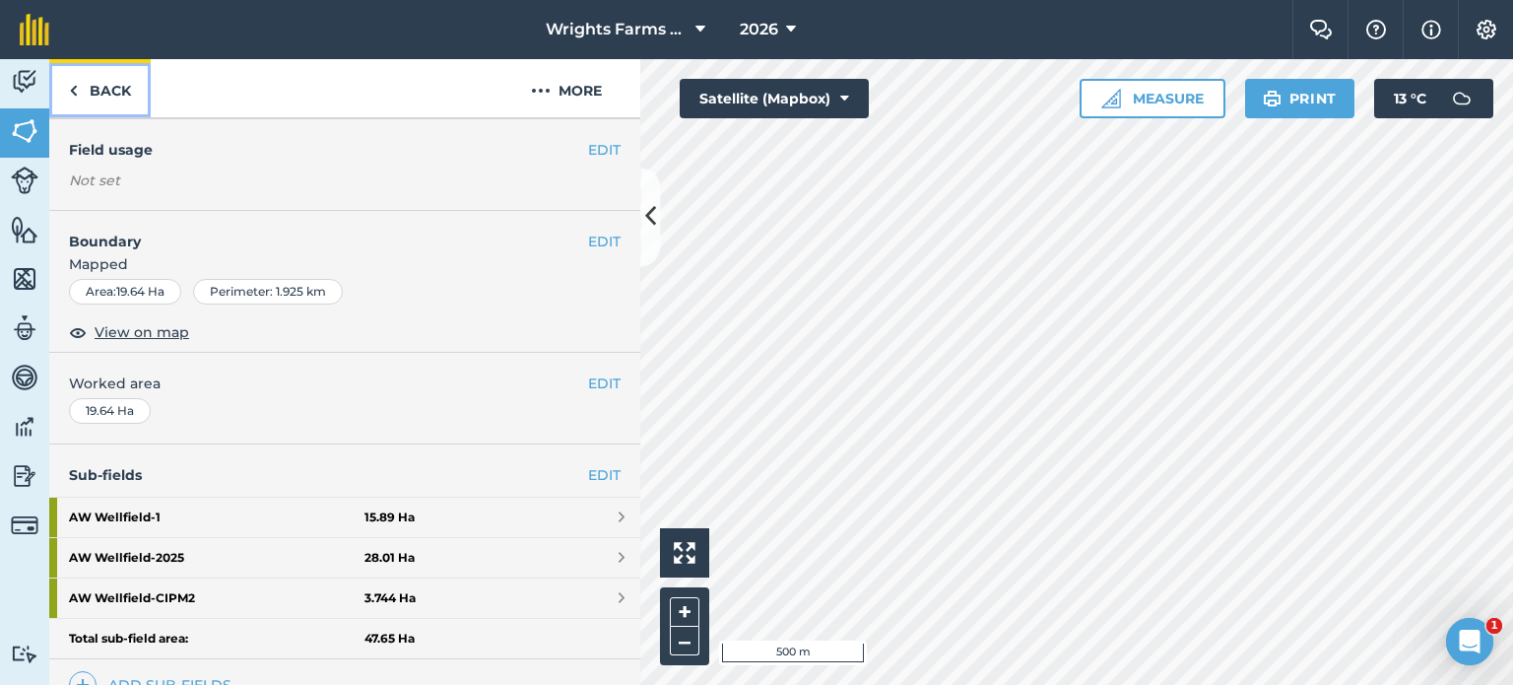
click at [109, 109] on link "Back" at bounding box center [99, 88] width 101 height 58
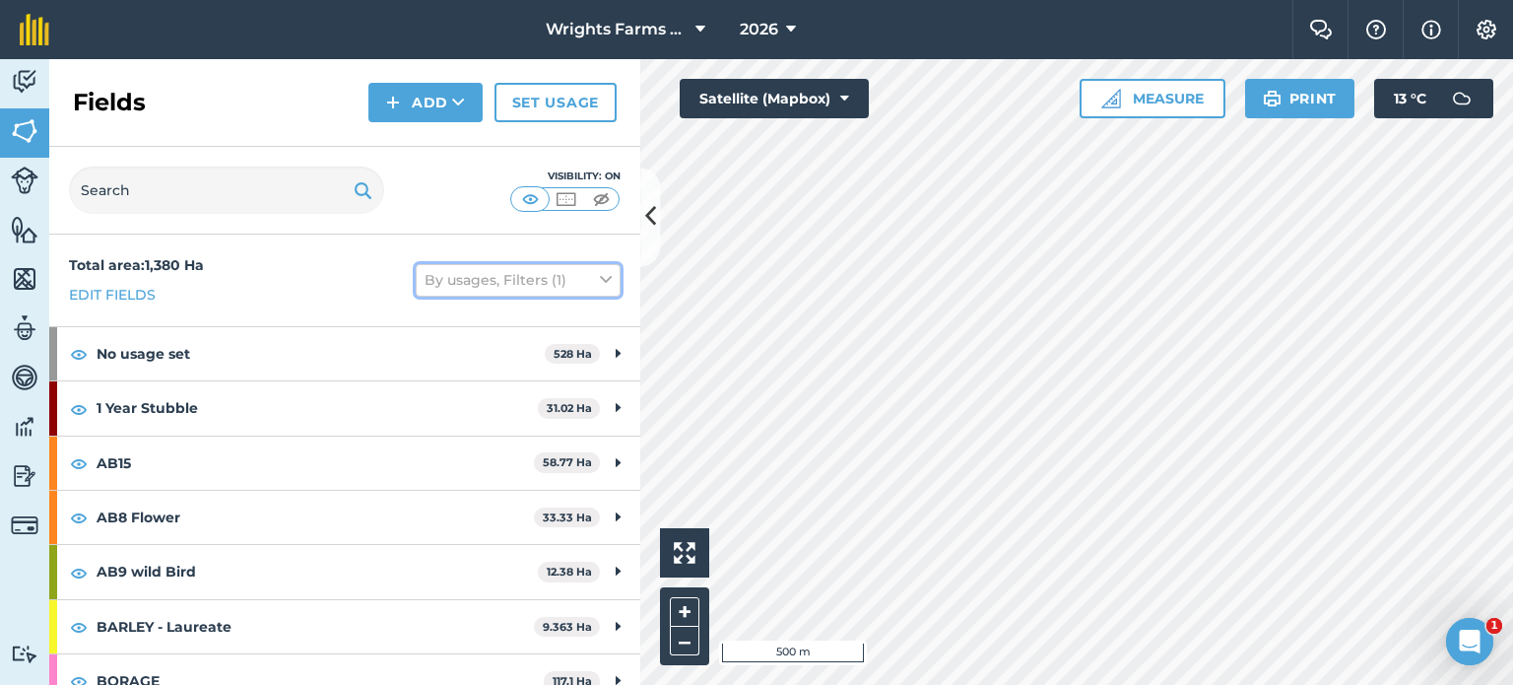
click at [530, 284] on button "By usages, Filters (1)" at bounding box center [518, 280] width 205 height 32
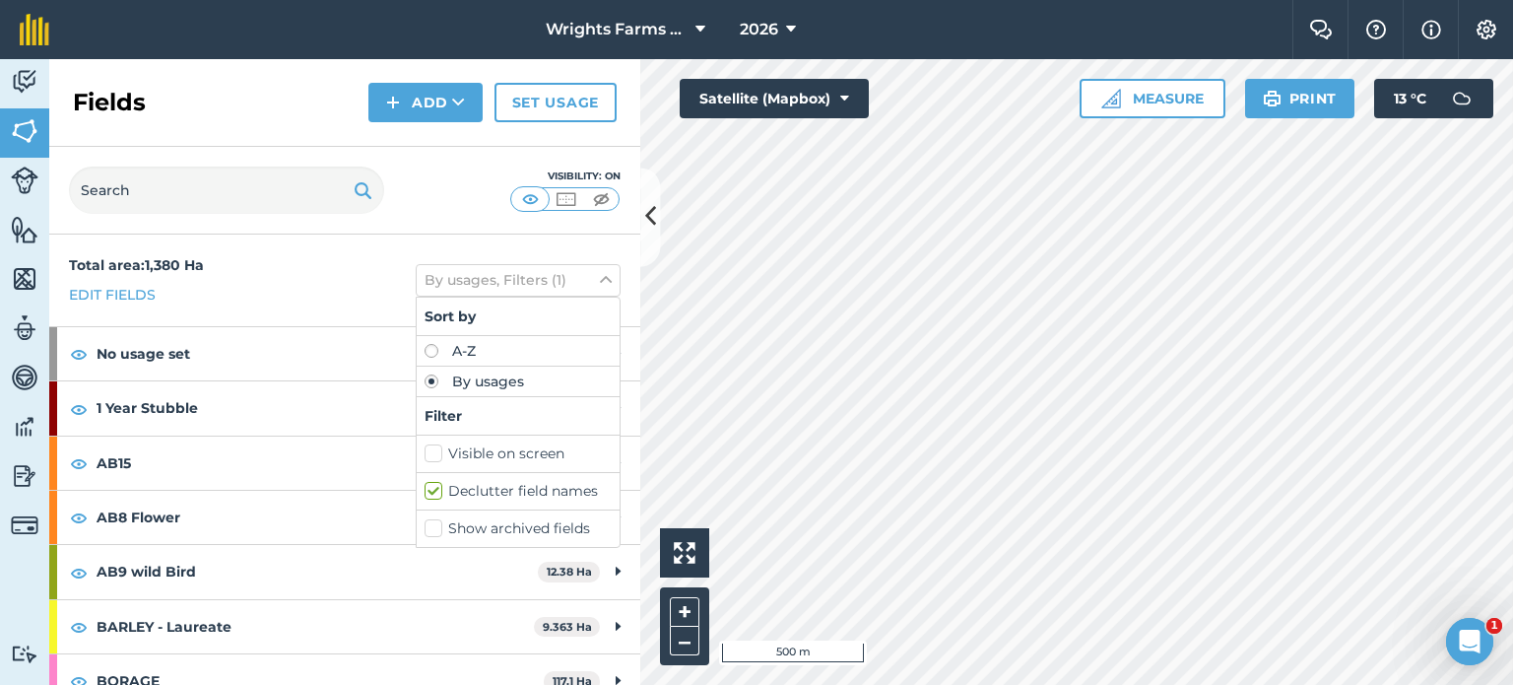
click at [425, 451] on label "Visible on screen" at bounding box center [518, 453] width 187 height 21
click at [425, 451] on input "Visible on screen" at bounding box center [431, 449] width 13 height 13
checkbox input "true"
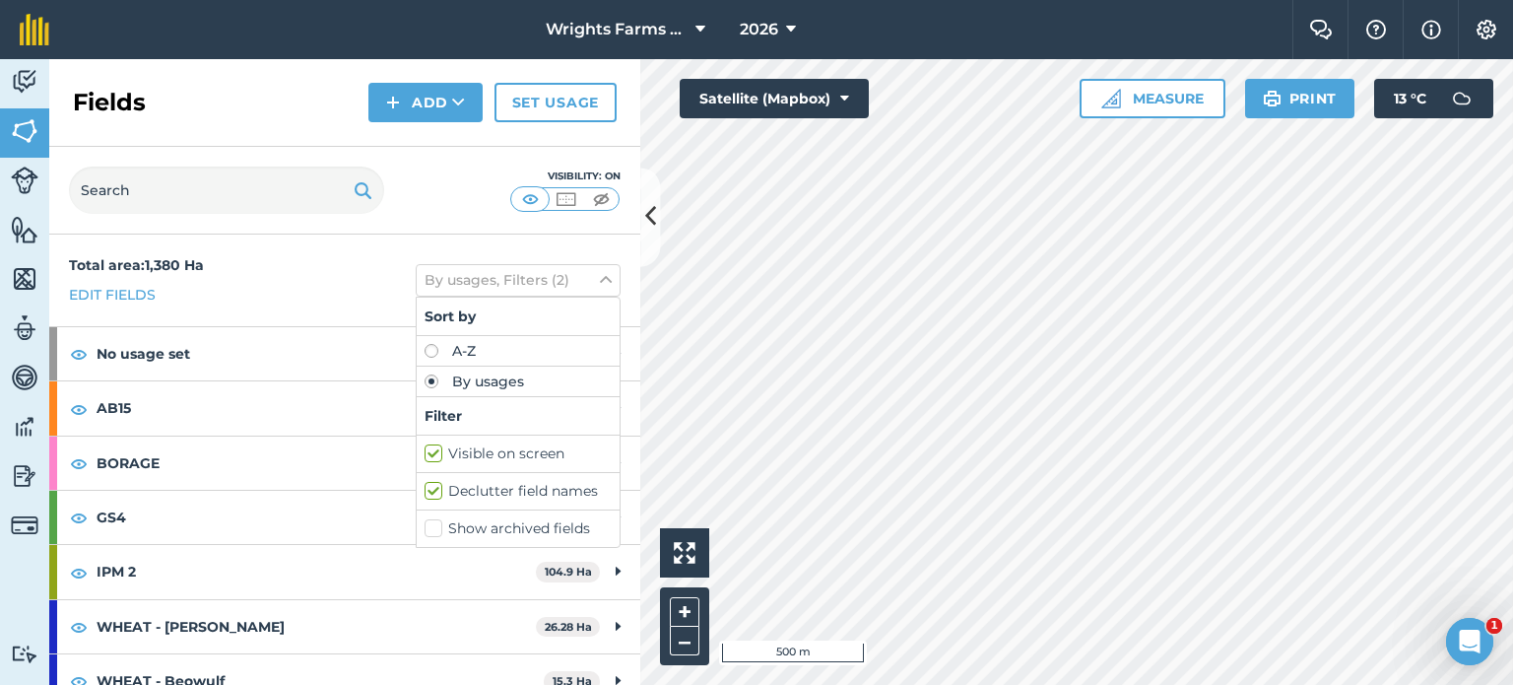
click at [425, 491] on label "Declutter field names" at bounding box center [518, 491] width 187 height 21
click at [425, 491] on input "Declutter field names" at bounding box center [431, 487] width 13 height 13
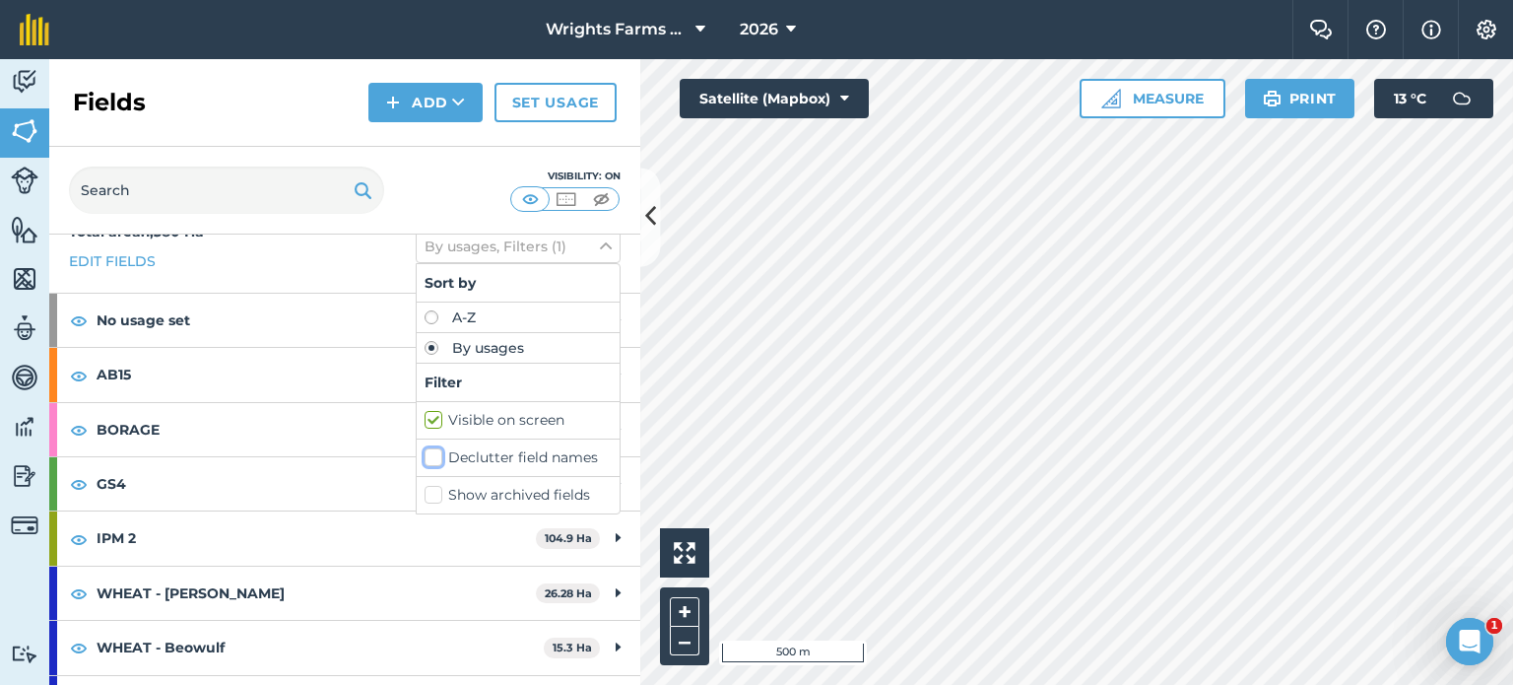
scroll to position [32, 0]
click at [425, 455] on label "Declutter field names" at bounding box center [518, 459] width 187 height 21
click at [425, 455] on input "Declutter field names" at bounding box center [431, 455] width 13 height 13
checkbox input "true"
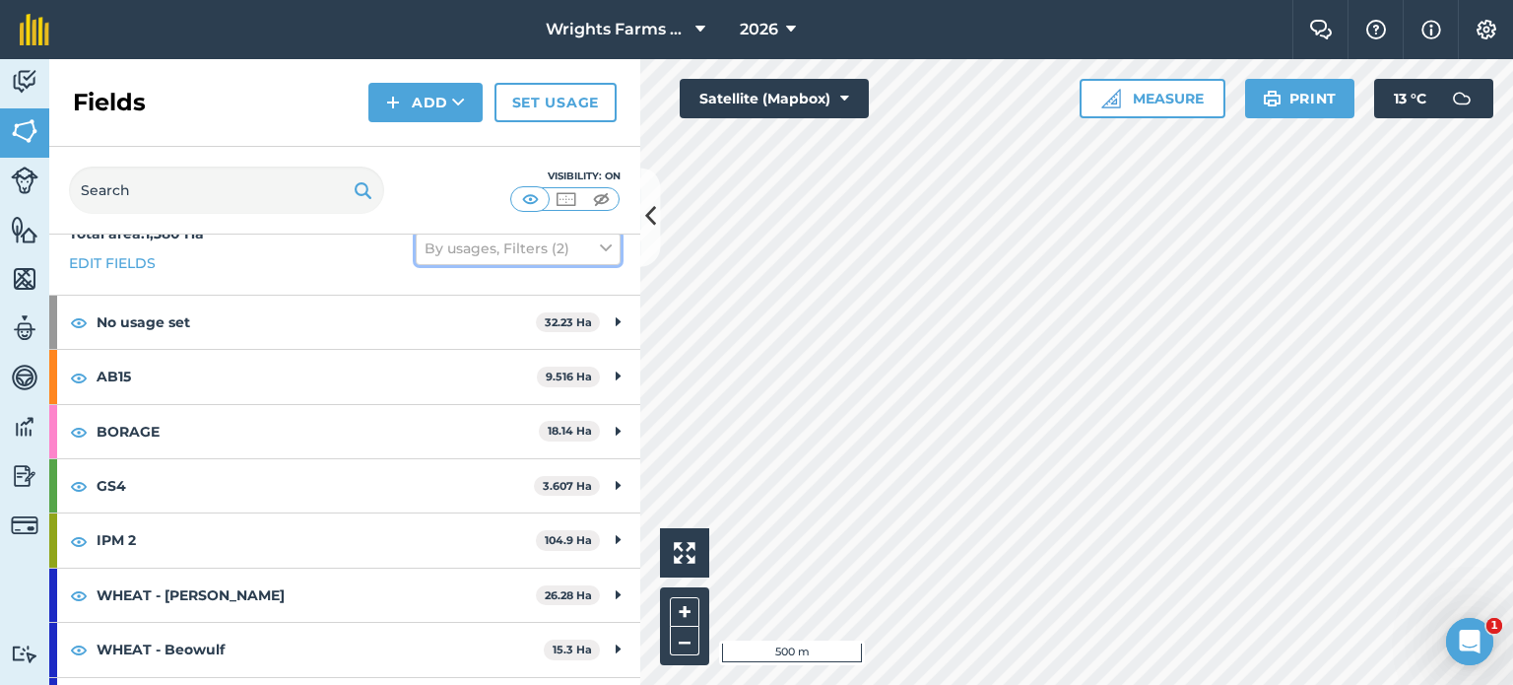
click at [572, 246] on button "By usages, Filters (2)" at bounding box center [518, 249] width 205 height 32
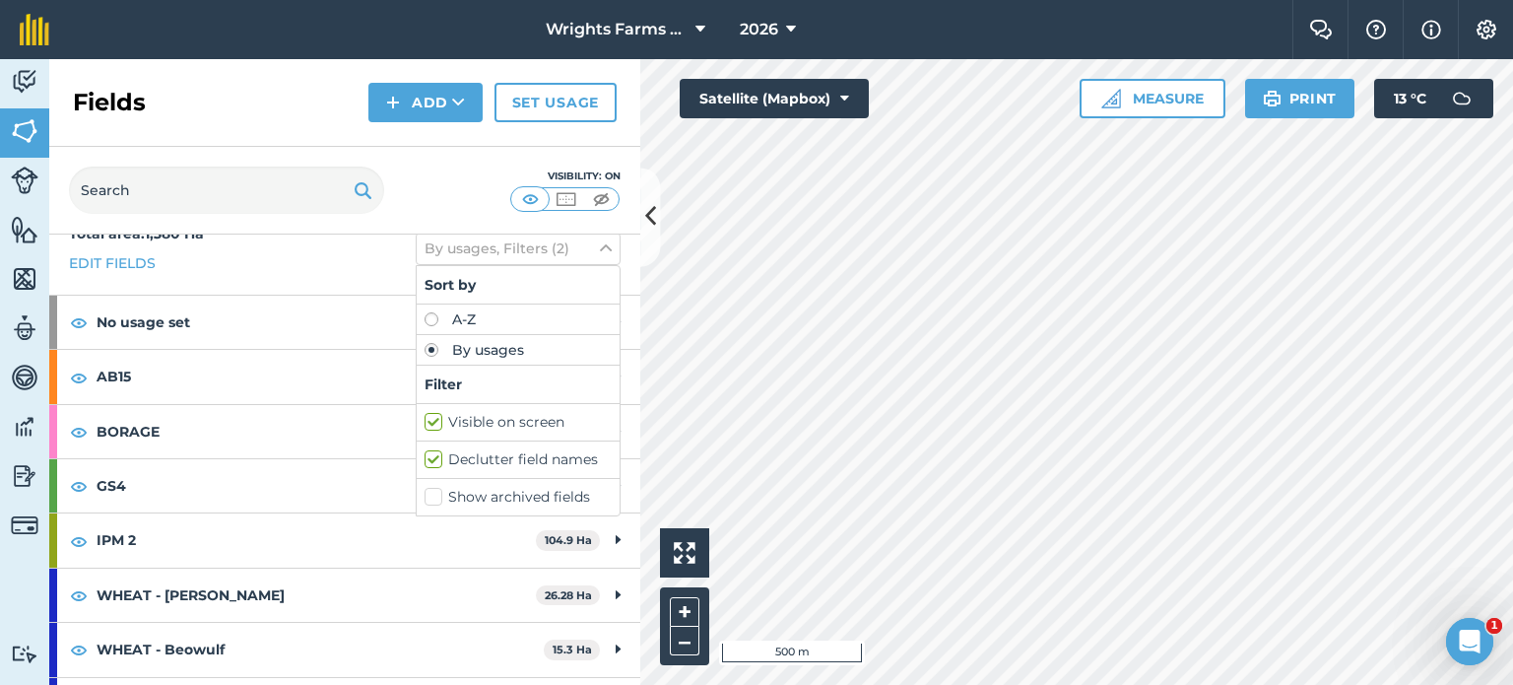
click at [425, 454] on label "Declutter field names" at bounding box center [518, 459] width 187 height 21
click at [425, 454] on input "Declutter field names" at bounding box center [431, 455] width 13 height 13
checkbox input "false"
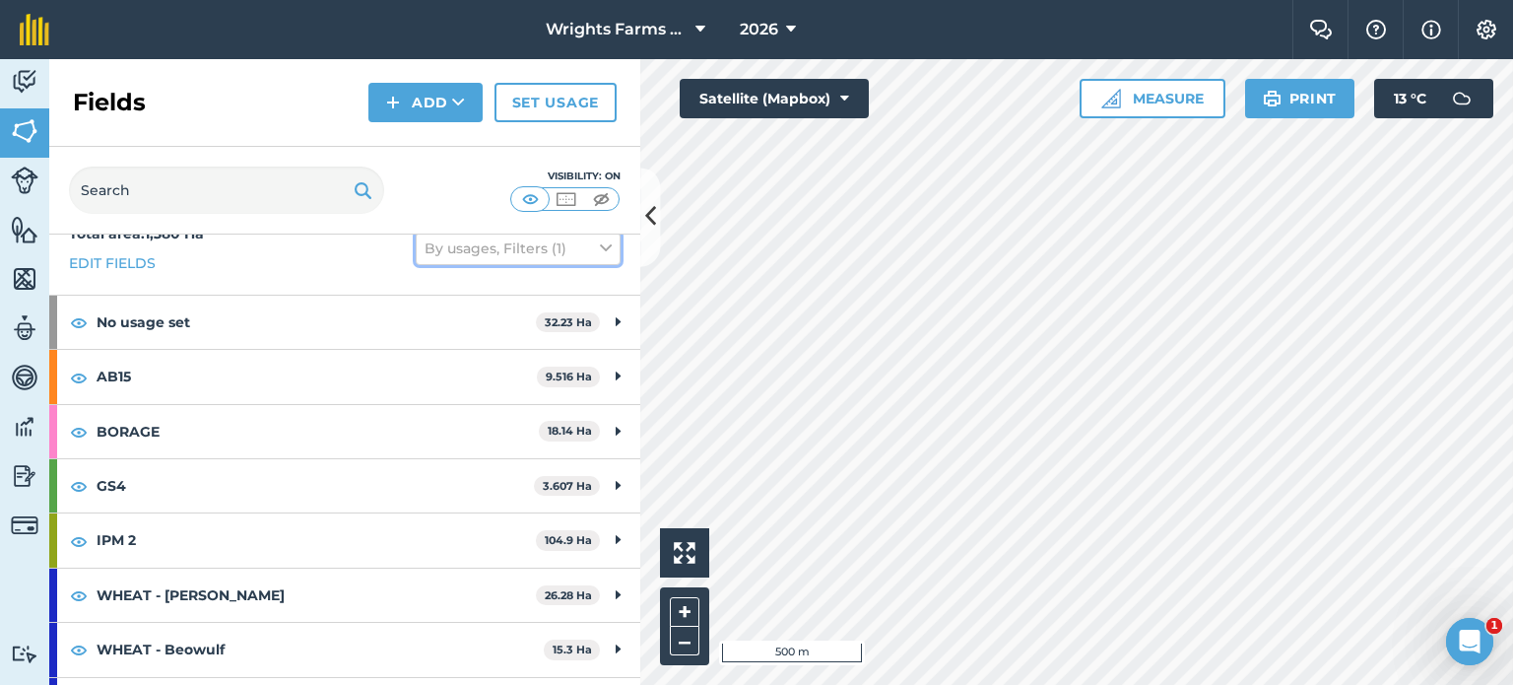
click at [571, 248] on button "By usages, Filters (1)" at bounding box center [518, 249] width 205 height 32
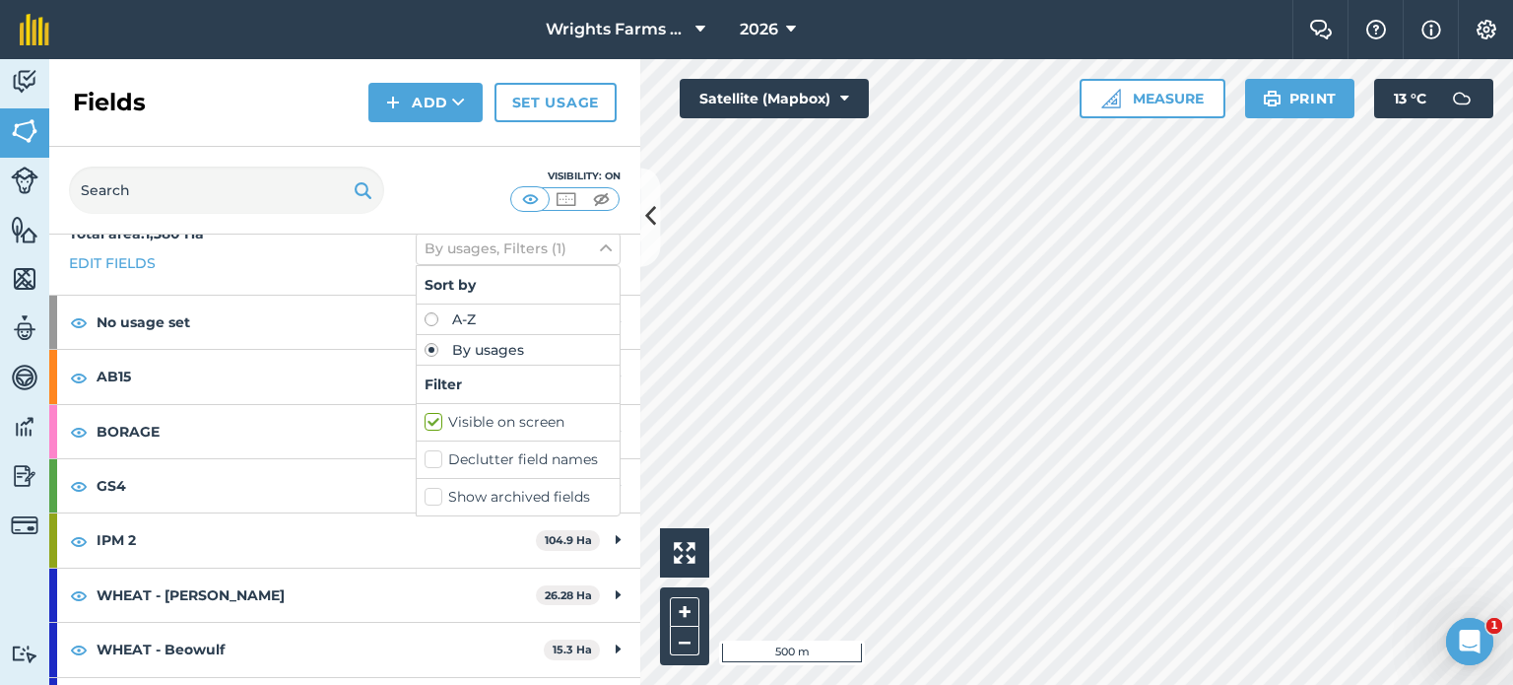
click at [425, 452] on label "Declutter field names" at bounding box center [518, 459] width 187 height 21
click at [425, 452] on input "Declutter field names" at bounding box center [431, 455] width 13 height 13
checkbox input "true"
click at [653, 222] on icon at bounding box center [650, 217] width 11 height 34
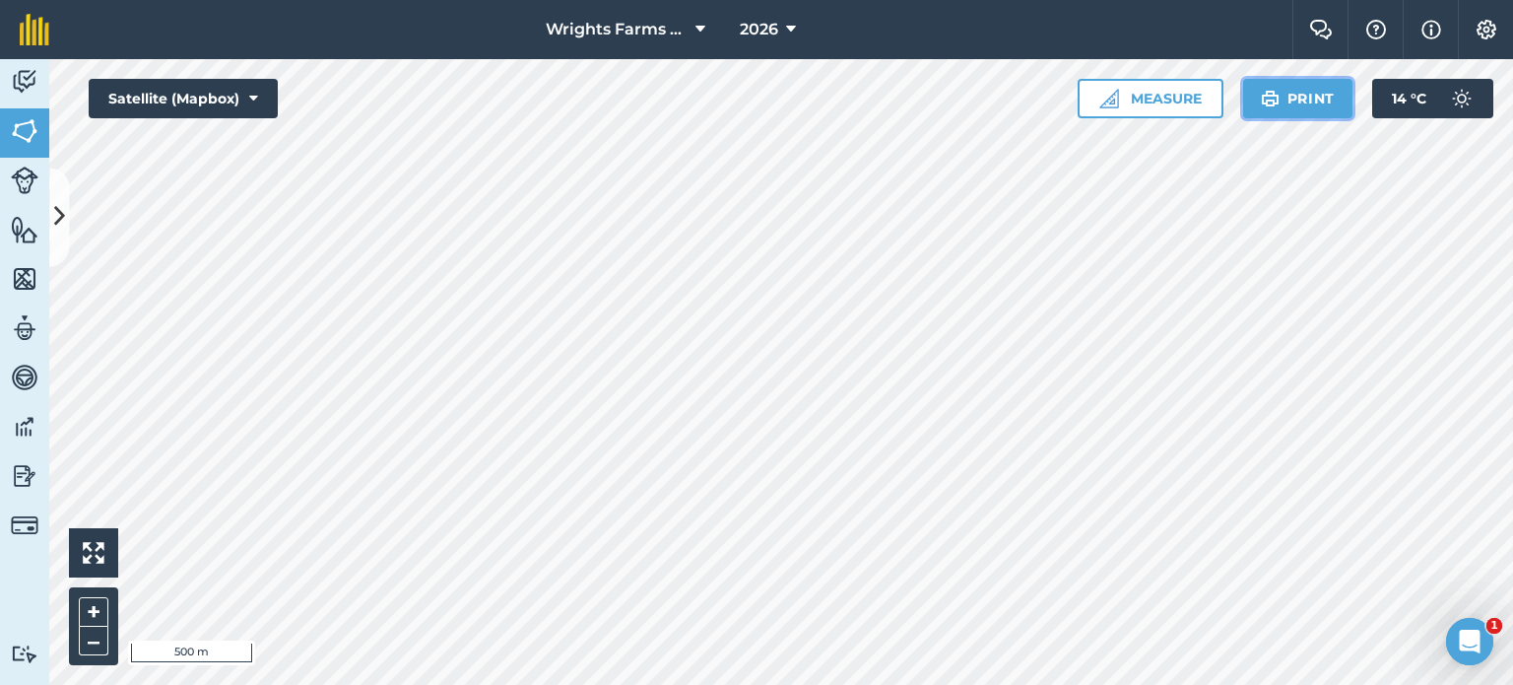
click at [1298, 111] on button "Print" at bounding box center [1298, 98] width 110 height 39
click at [1265, 106] on img at bounding box center [1270, 99] width 19 height 24
click at [55, 225] on icon at bounding box center [59, 217] width 11 height 34
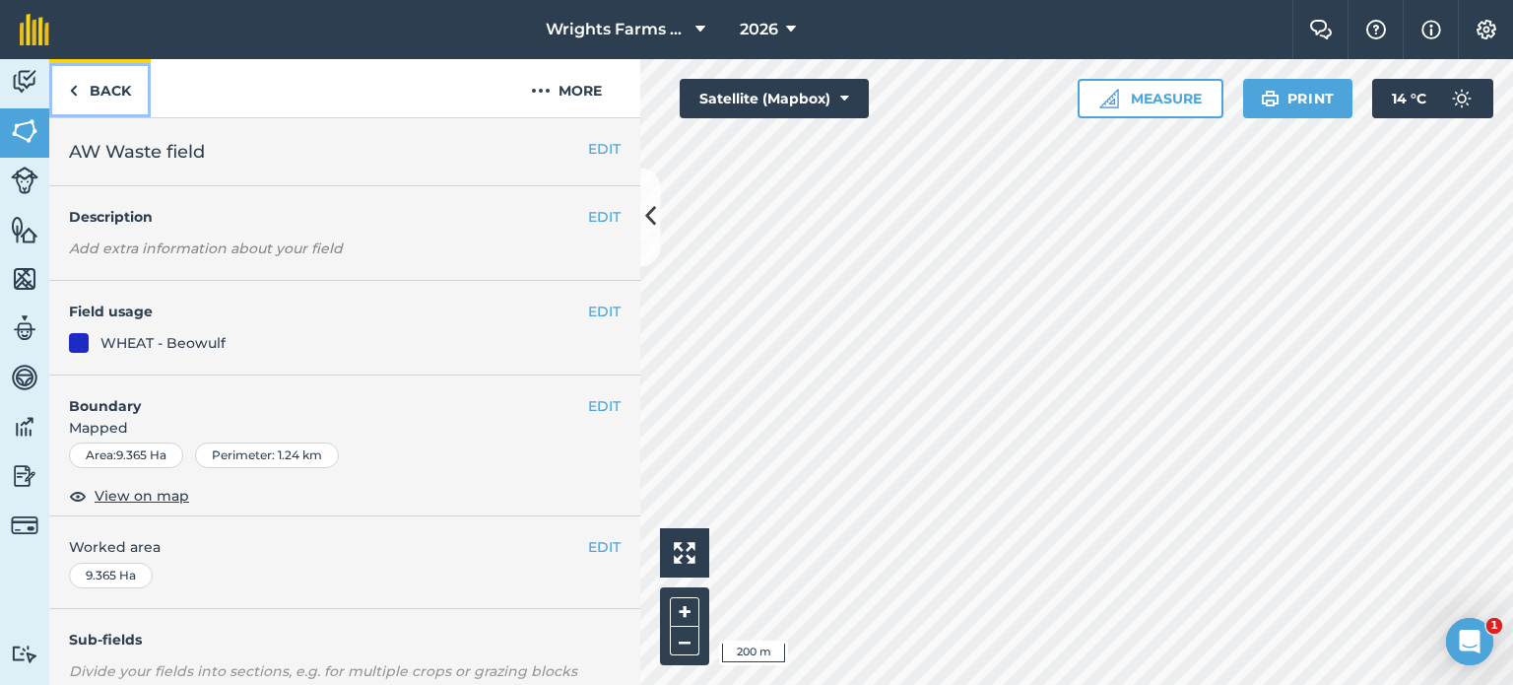
click at [108, 91] on link "Back" at bounding box center [99, 88] width 101 height 58
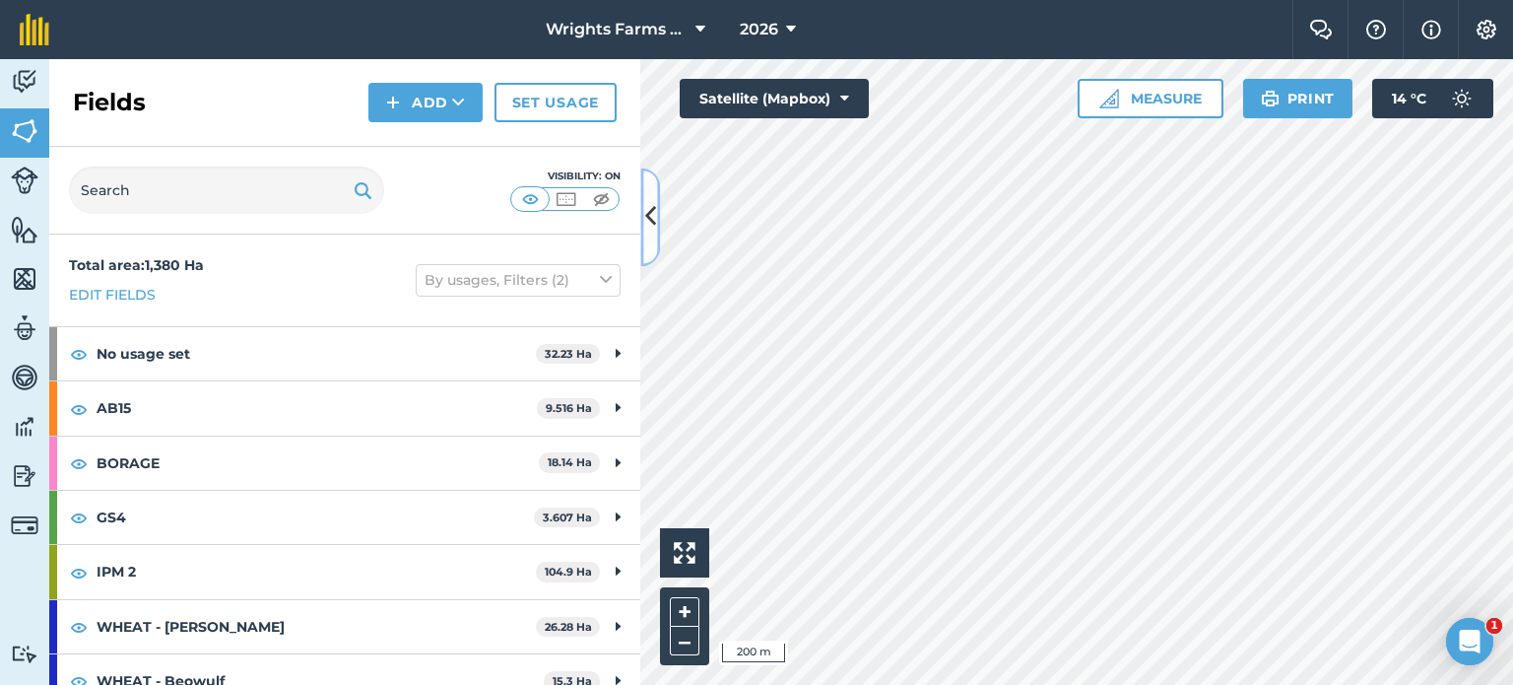
click at [649, 223] on icon at bounding box center [650, 217] width 11 height 34
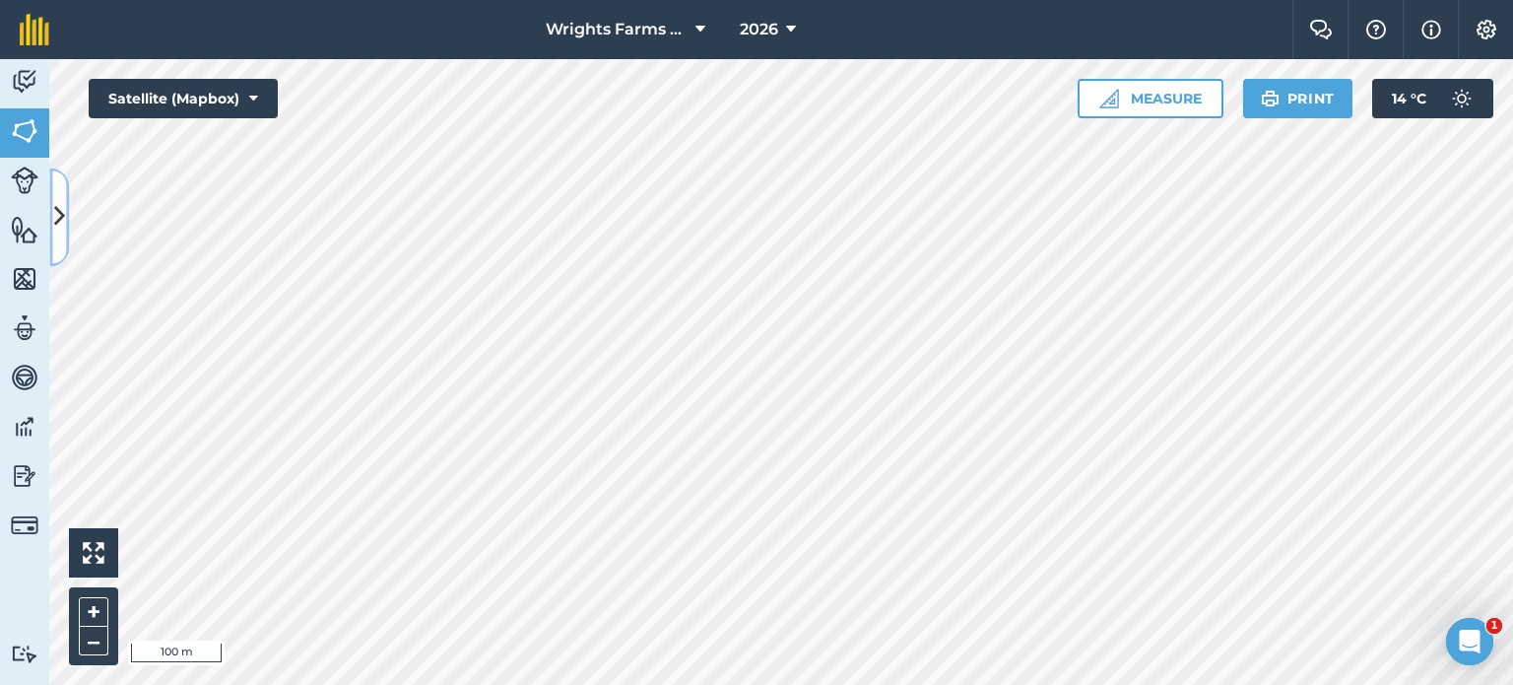
click at [57, 216] on icon at bounding box center [59, 217] width 11 height 34
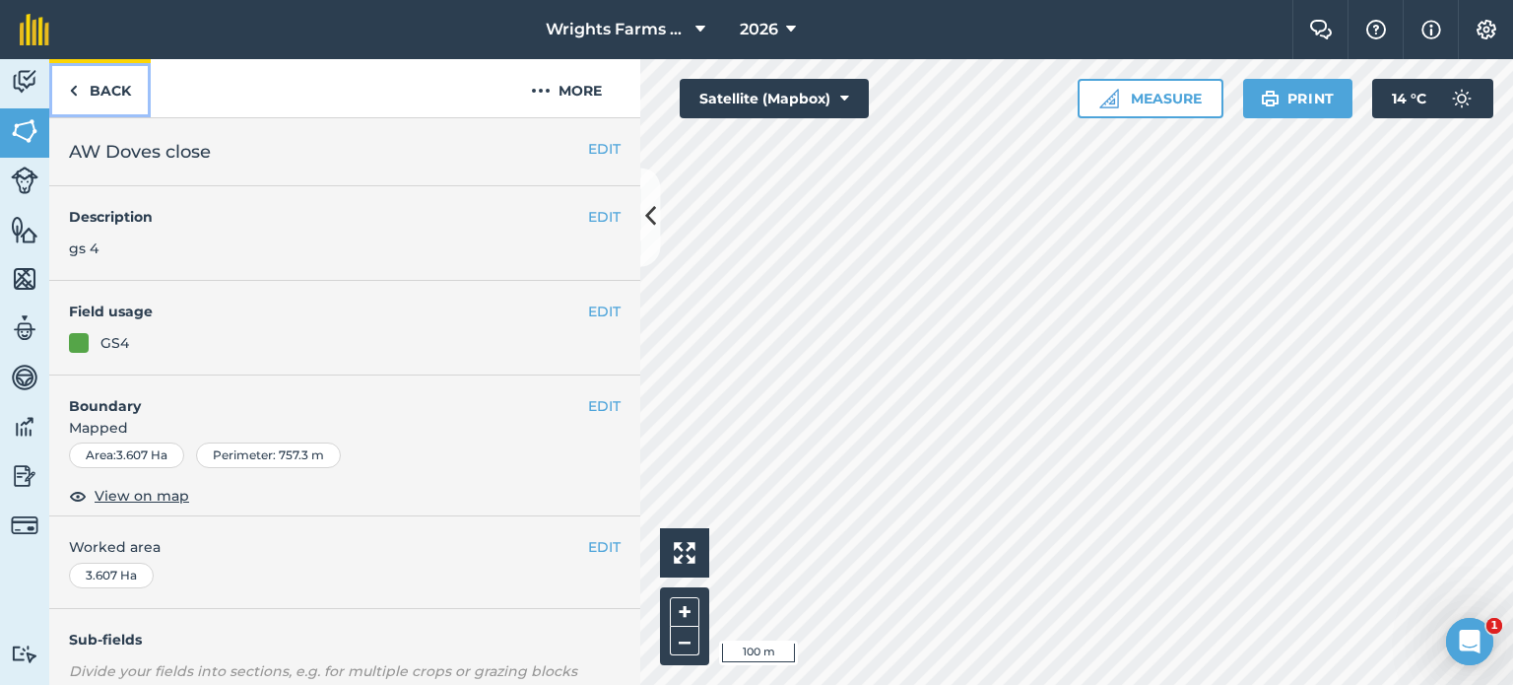
click at [111, 84] on link "Back" at bounding box center [99, 88] width 101 height 58
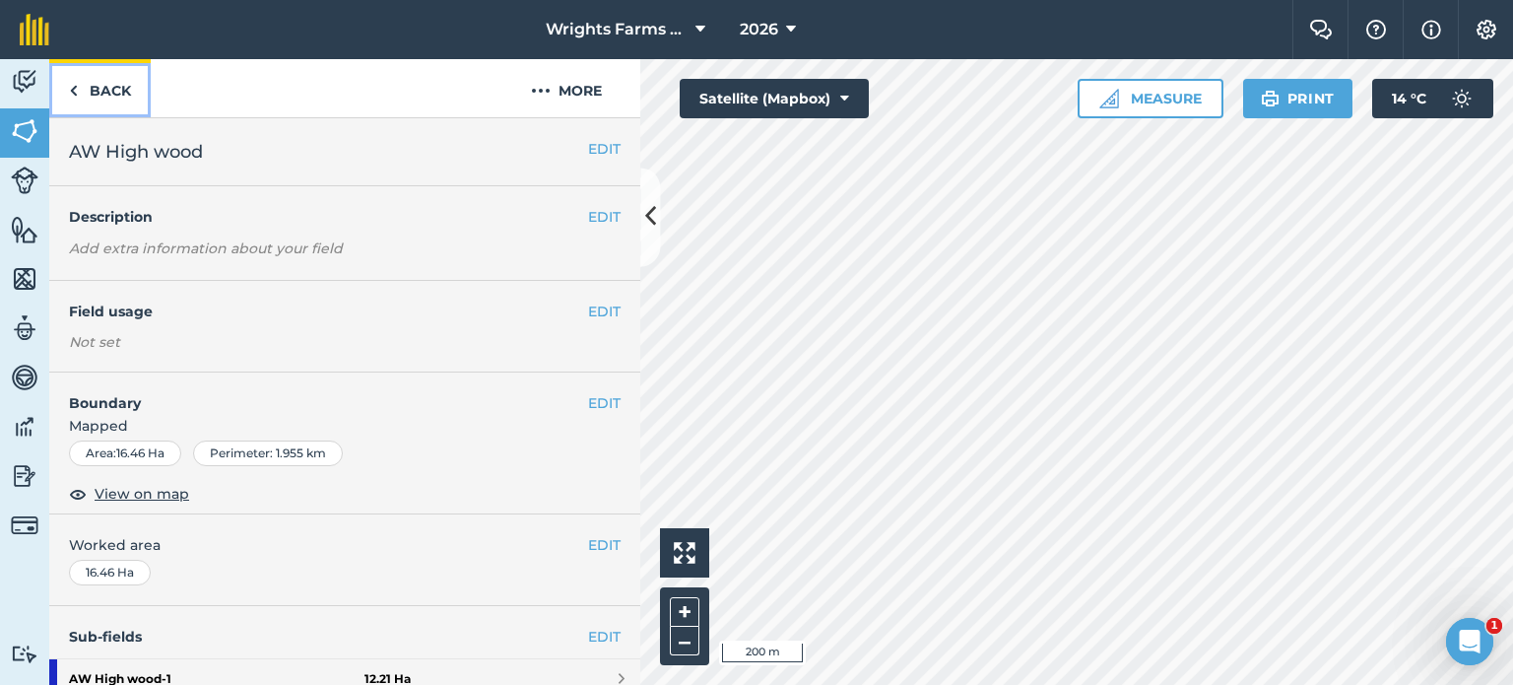
click at [69, 86] on img at bounding box center [73, 91] width 9 height 24
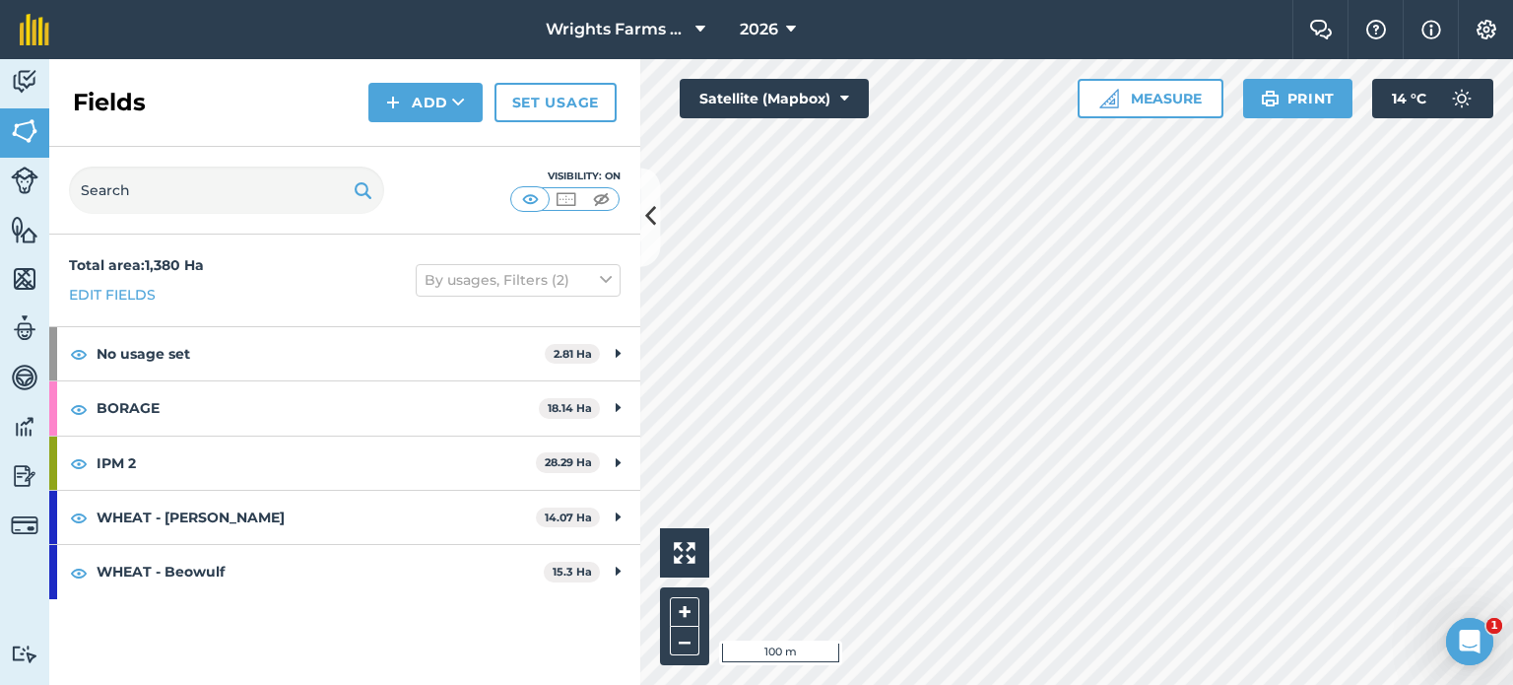
click at [1090, 23] on div "Wrights Farms Contracting 2026 Farm Chat Help Info Settings Wrights Farms Contr…" at bounding box center [756, 342] width 1513 height 685
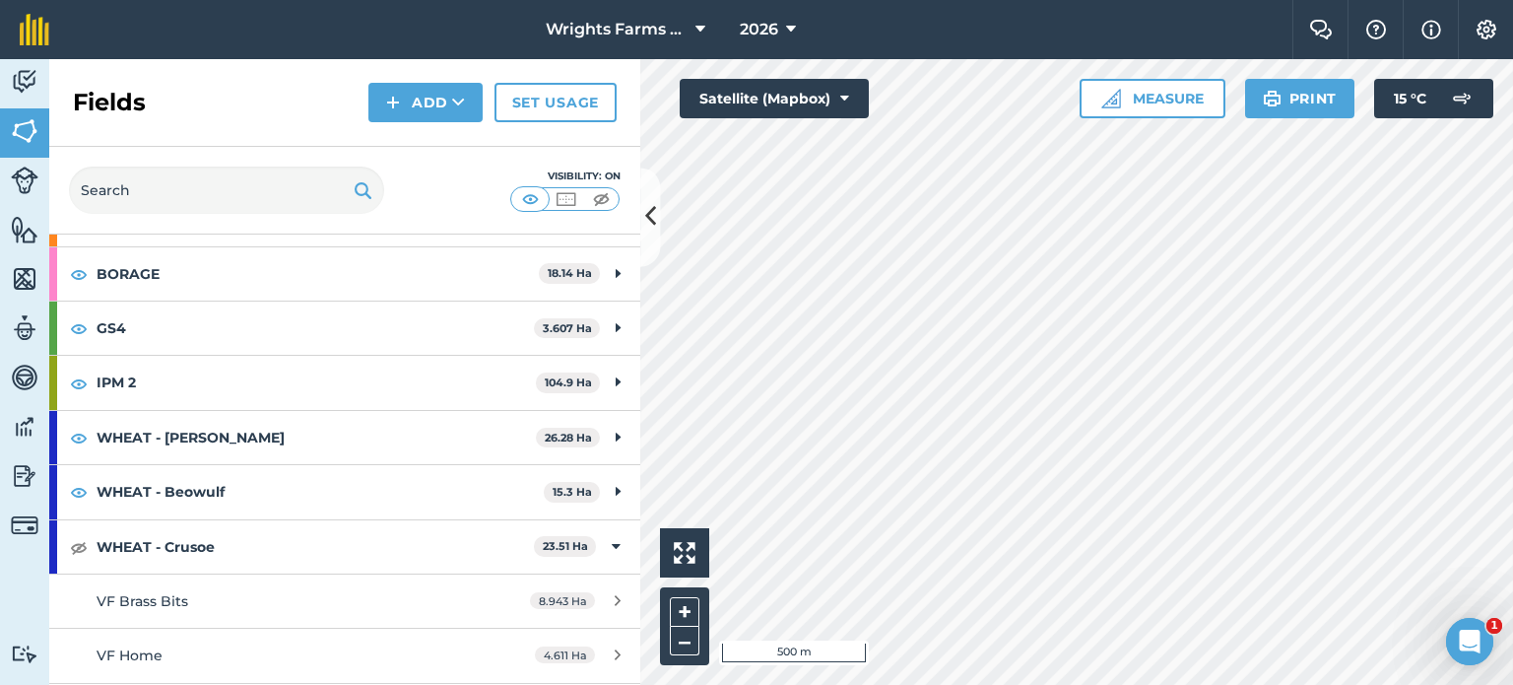
scroll to position [189, 0]
click at [85, 543] on img at bounding box center [79, 547] width 18 height 24
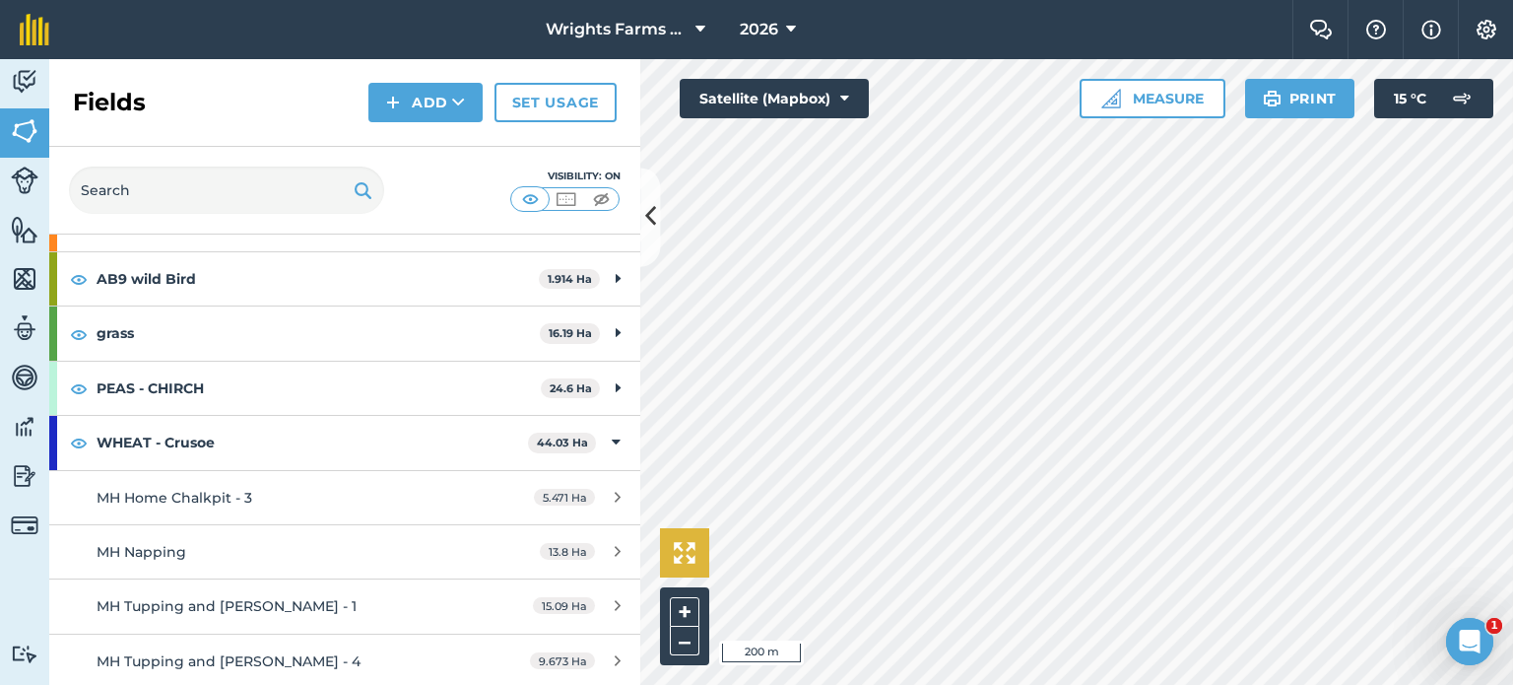
scroll to position [243, 0]
